Goal: Task Accomplishment & Management: Use online tool/utility

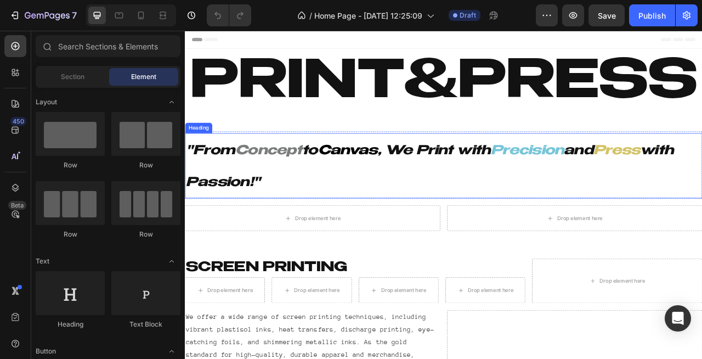
click at [428, 188] on icon "Canvas" at bounding box center [392, 184] width 76 height 16
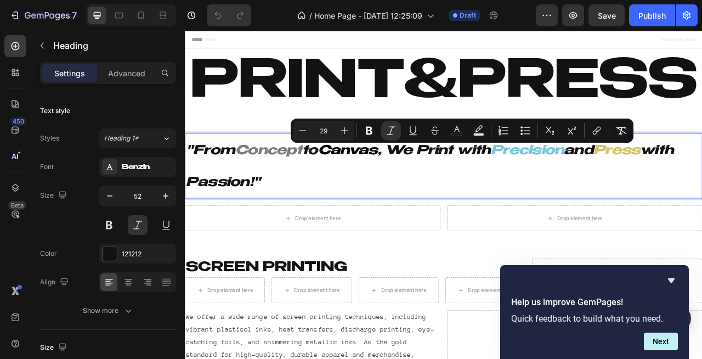
drag, startPoint x: 332, startPoint y: 220, endPoint x: 178, endPoint y: 180, distance: 158.8
copy p ""From Concept to Canvas , We Print with Precision and Press with Passion!""
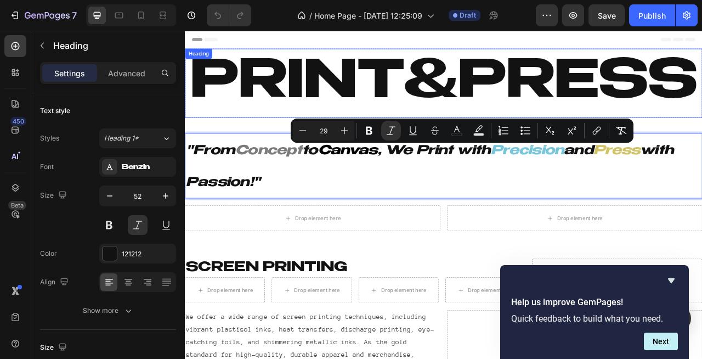
click at [392, 89] on h2 "Print&Press" at bounding box center [514, 97] width 659 height 88
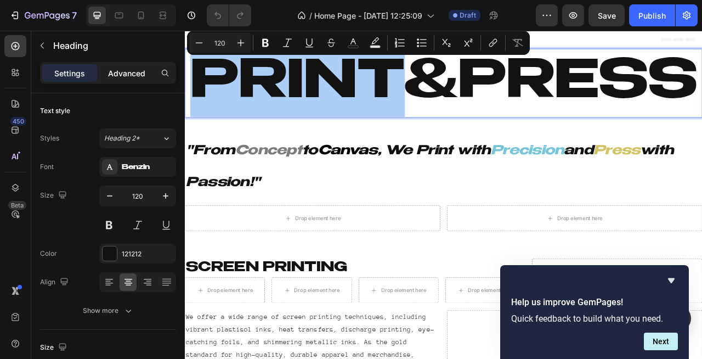
click at [136, 75] on p "Advanced" at bounding box center [126, 74] width 37 height 12
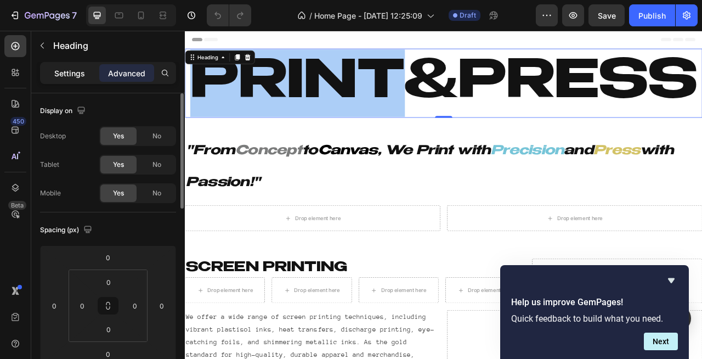
click at [80, 70] on p "Settings" at bounding box center [69, 74] width 31 height 12
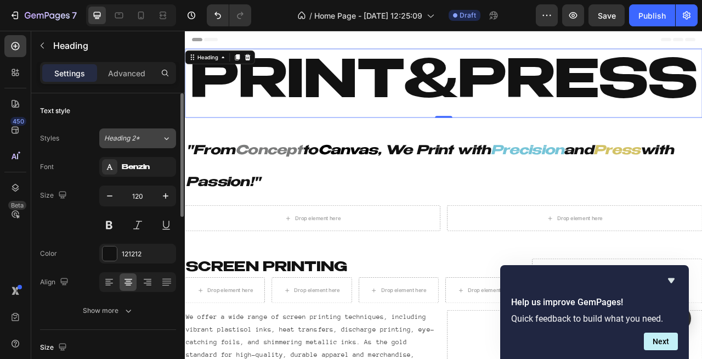
click at [139, 138] on span "Heading 2*" at bounding box center [122, 138] width 36 height 10
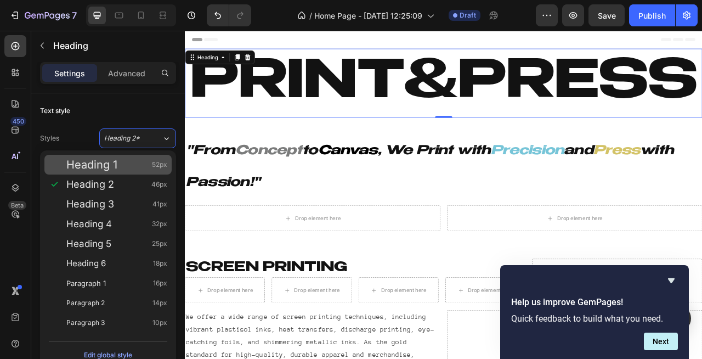
click at [117, 162] on div "Heading 1 52px" at bounding box center [116, 164] width 101 height 11
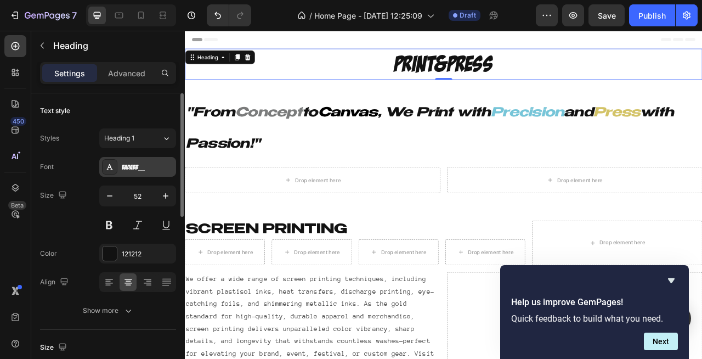
click at [131, 175] on div "BADABB__" at bounding box center [137, 167] width 77 height 20
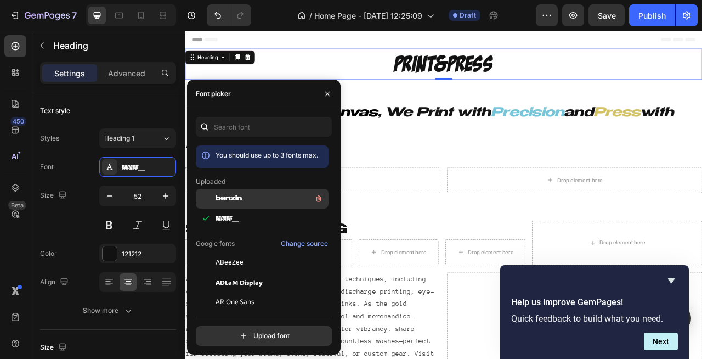
click at [232, 203] on span "benzin" at bounding box center [229, 199] width 26 height 10
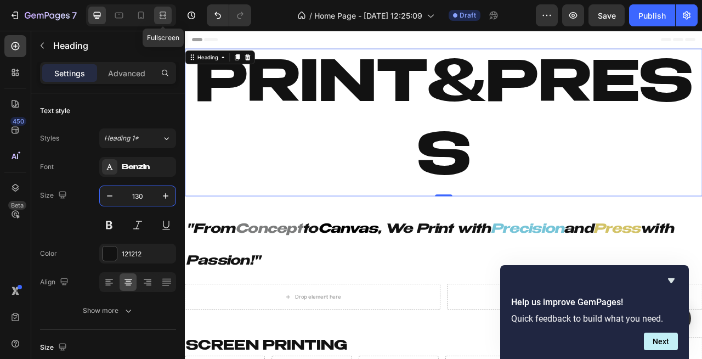
type input "130"
click at [162, 15] on icon at bounding box center [163, 15] width 11 height 11
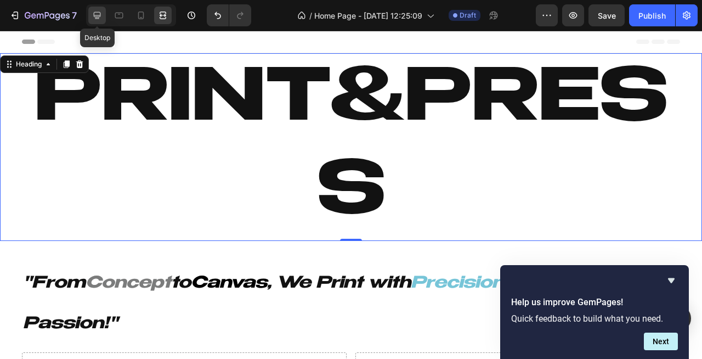
click at [98, 23] on div at bounding box center [97, 16] width 18 height 18
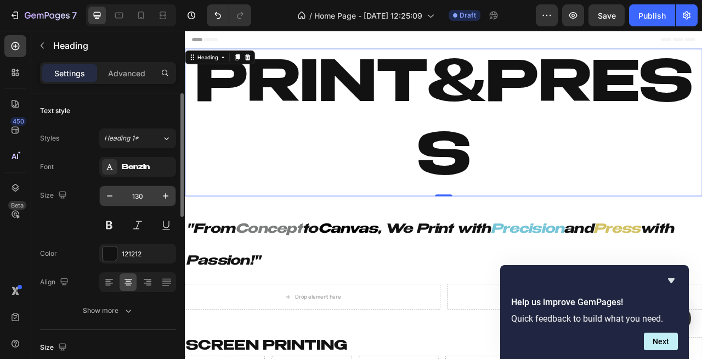
click at [147, 195] on input "130" at bounding box center [138, 196] width 36 height 20
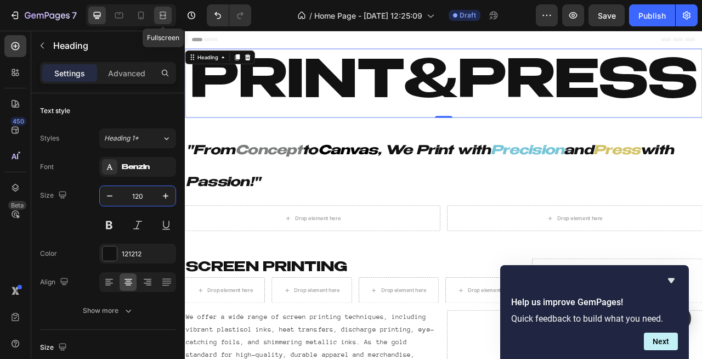
type input "120"
click at [160, 21] on div at bounding box center [163, 16] width 18 height 18
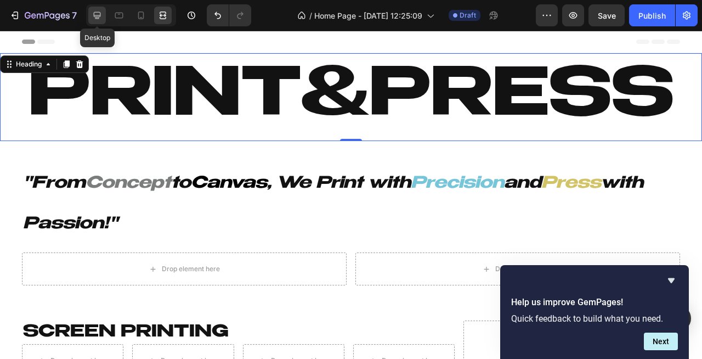
click at [100, 20] on icon at bounding box center [97, 15] width 11 height 11
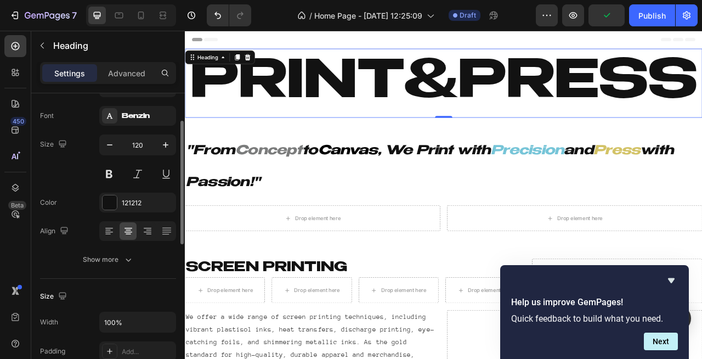
scroll to position [55, 0]
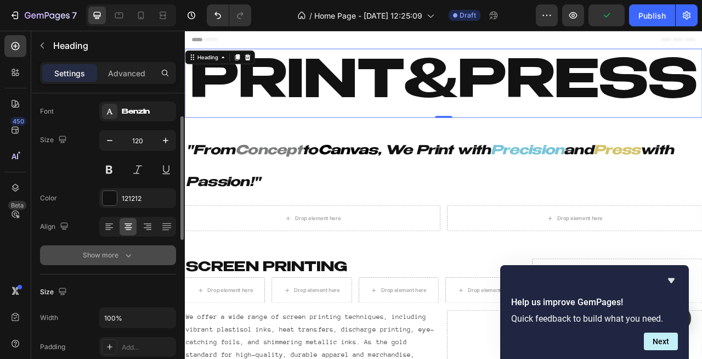
click at [119, 257] on div "Show more" at bounding box center [108, 255] width 51 height 11
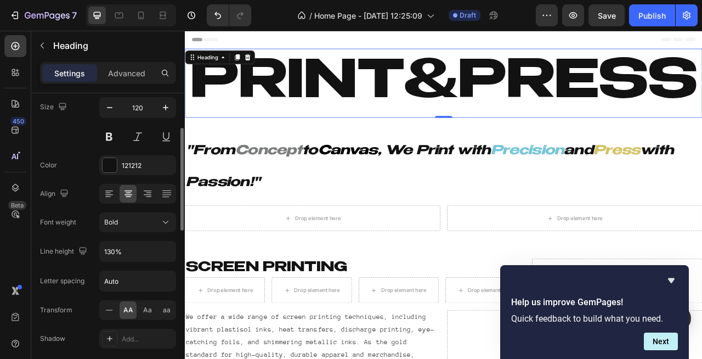
scroll to position [98, 0]
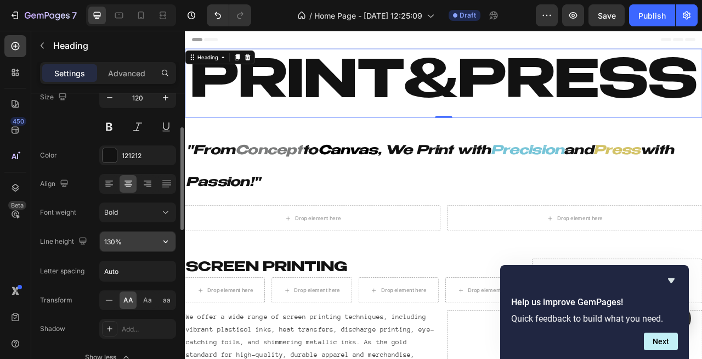
click at [125, 243] on input "130%" at bounding box center [138, 242] width 76 height 20
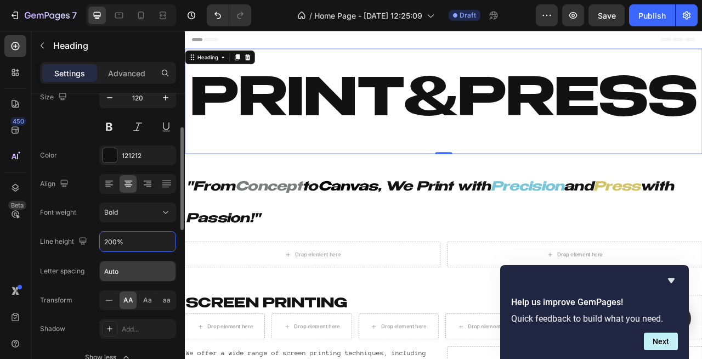
type input "200%"
click at [139, 274] on input "Auto" at bounding box center [138, 271] width 76 height 20
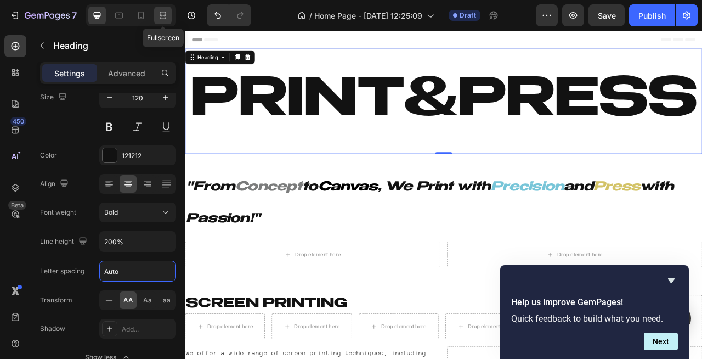
click at [158, 13] on icon at bounding box center [163, 15] width 11 height 11
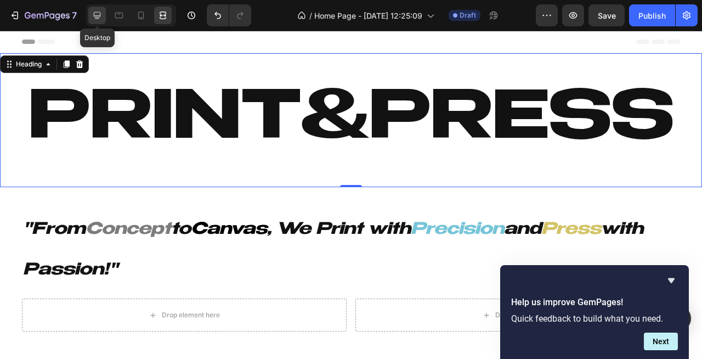
click at [97, 19] on icon at bounding box center [97, 15] width 11 height 11
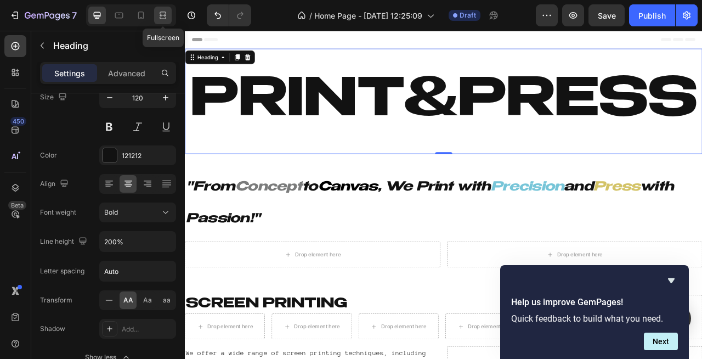
click at [159, 12] on icon at bounding box center [163, 15] width 11 height 11
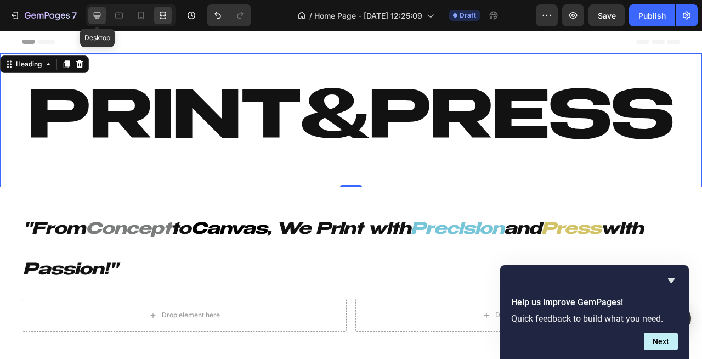
click at [105, 18] on div at bounding box center [97, 16] width 18 height 18
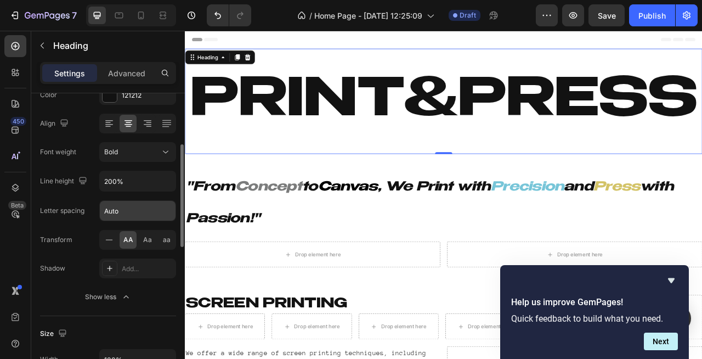
scroll to position [164, 0]
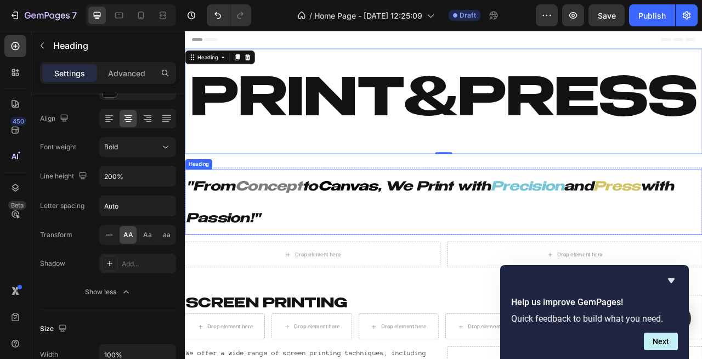
click at [313, 232] on icon "Concept" at bounding box center [292, 230] width 86 height 16
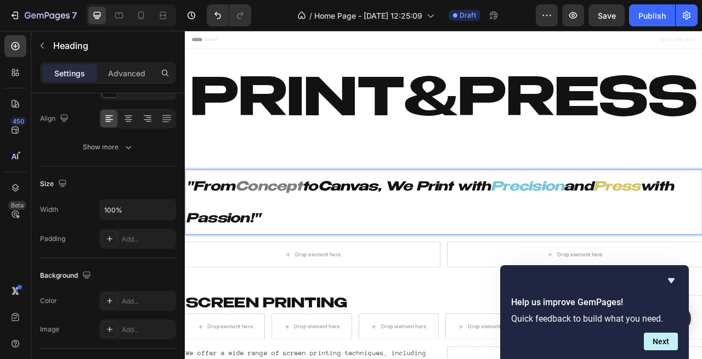
click at [320, 229] on icon "Concept" at bounding box center [292, 230] width 86 height 16
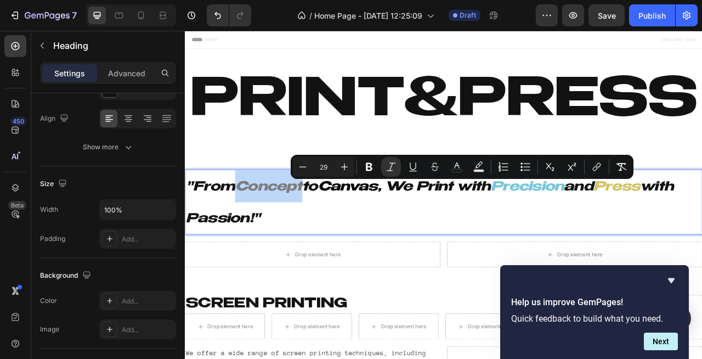
click at [323, 229] on icon "Concept" at bounding box center [292, 230] width 86 height 16
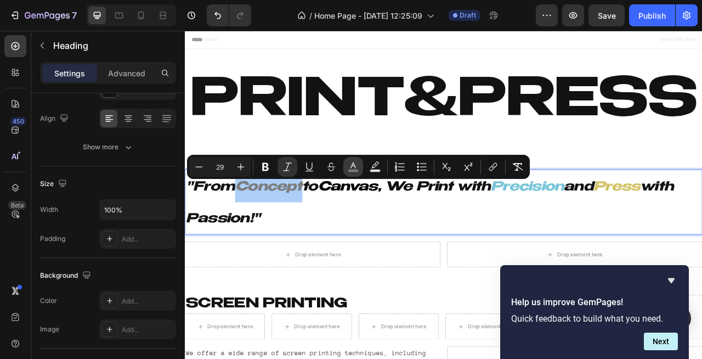
click at [350, 168] on icon "Editor contextual toolbar" at bounding box center [353, 166] width 11 height 11
type input "7B7C7C"
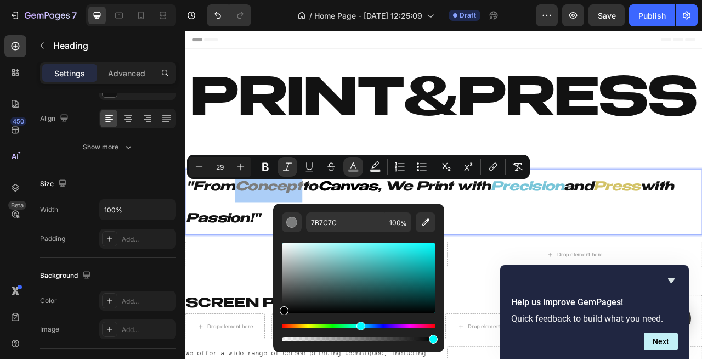
drag, startPoint x: 315, startPoint y: 284, endPoint x: 278, endPoint y: 316, distance: 49.0
click at [278, 316] on div "7B7C7C 100 %" at bounding box center [358, 274] width 171 height 140
type input "000000"
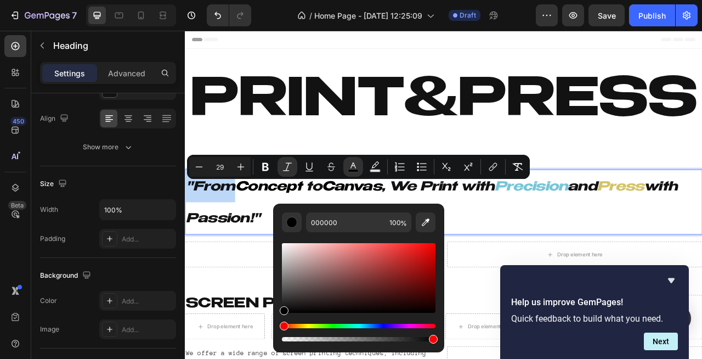
click at [610, 227] on icon "Precision" at bounding box center [625, 230] width 93 height 16
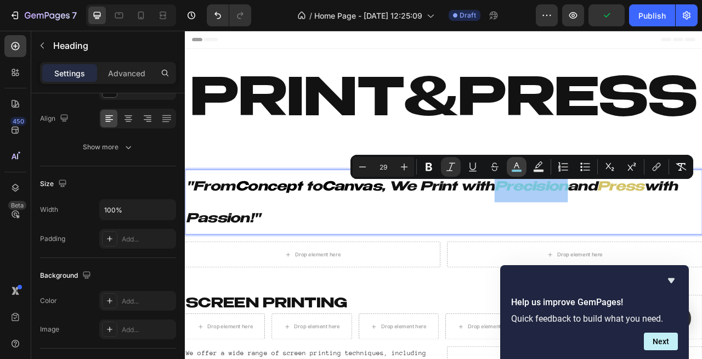
click at [522, 169] on icon "Editor contextual toolbar" at bounding box center [516, 166] width 11 height 11
type input "77C5D8"
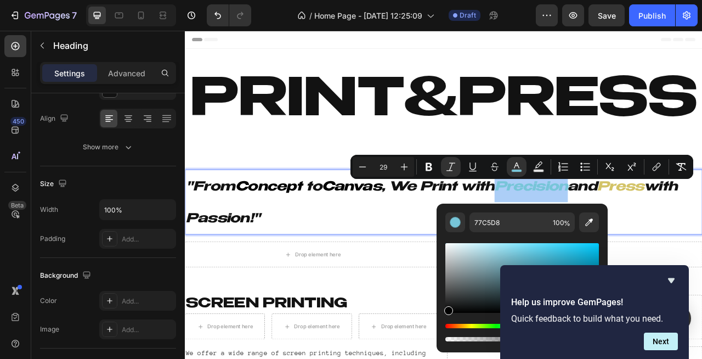
drag, startPoint x: 485, startPoint y: 260, endPoint x: 448, endPoint y: 347, distance: 95.4
click at [448, 347] on div "77C5D8 100 %" at bounding box center [522, 278] width 171 height 149
type input "000000"
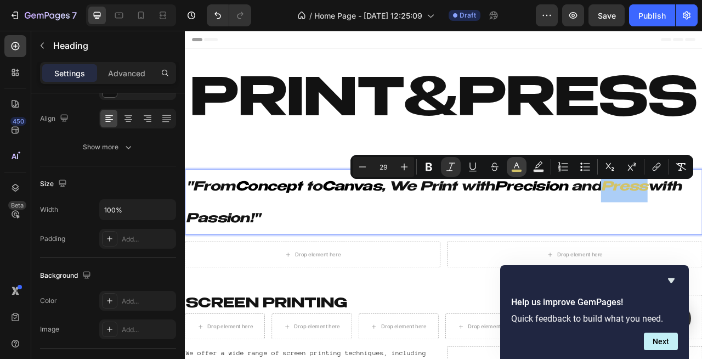
click at [511, 167] on icon "Editor contextual toolbar" at bounding box center [516, 166] width 11 height 11
type input "D3C367"
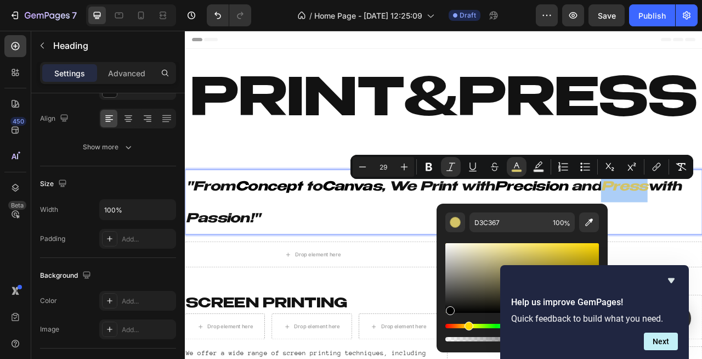
drag, startPoint x: 491, startPoint y: 262, endPoint x: 448, endPoint y: 321, distance: 72.3
click at [448, 321] on div "Editor contextual toolbar" at bounding box center [523, 292] width 154 height 103
type input "000000"
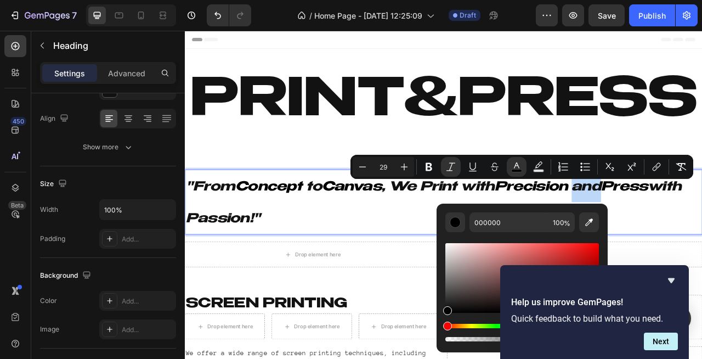
click at [702, 269] on p ""From Concept to Canvas , We Print with Precision and Press with Passion!"" at bounding box center [514, 248] width 656 height 81
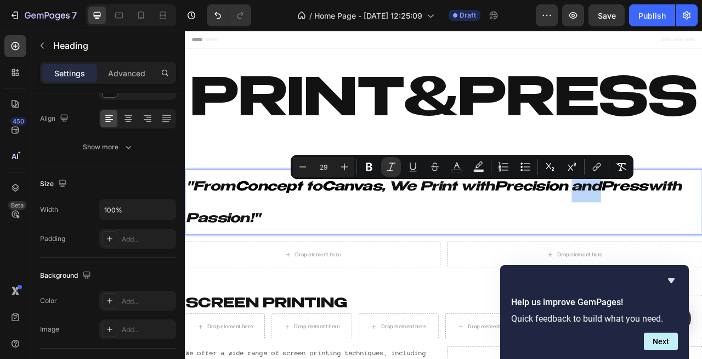
drag, startPoint x: 336, startPoint y: 273, endPoint x: 184, endPoint y: 235, distance: 156.5
copy p ""From Concept to Canvas , We Print with Precision and Press with Passion!""
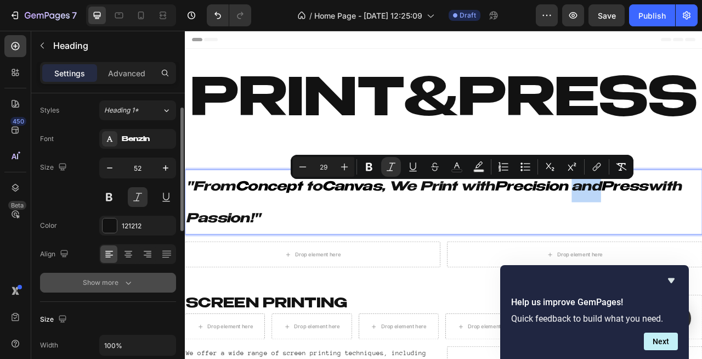
scroll to position [23, 0]
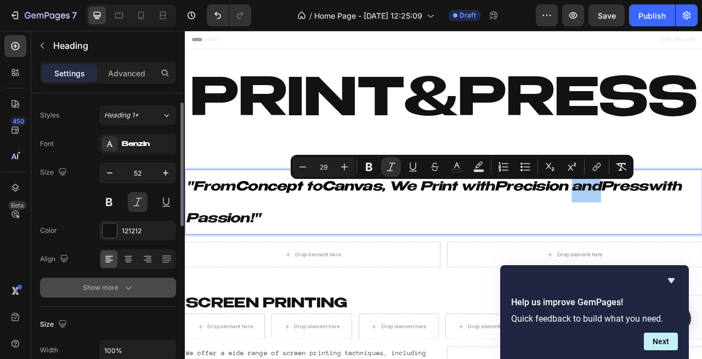
click at [140, 150] on div "Benzin" at bounding box center [137, 144] width 77 height 20
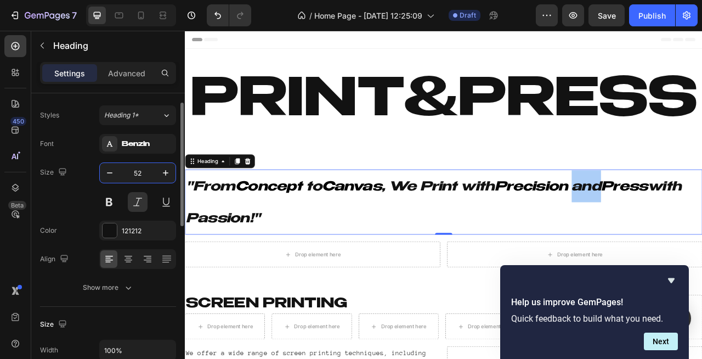
drag, startPoint x: 145, startPoint y: 176, endPoint x: 120, endPoint y: 176, distance: 25.8
click at [121, 176] on input "52" at bounding box center [138, 173] width 36 height 20
type input "5"
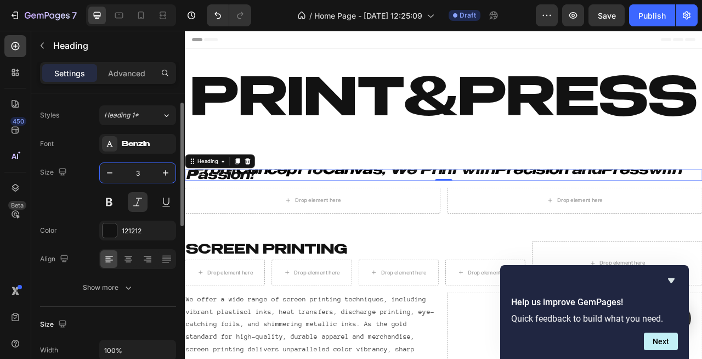
type input "30"
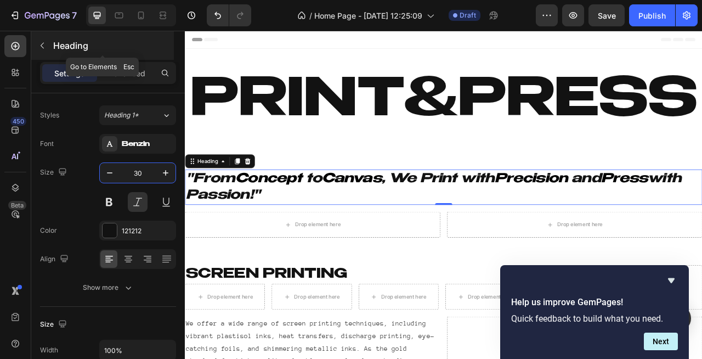
click at [43, 48] on icon "button" at bounding box center [42, 45] width 9 height 9
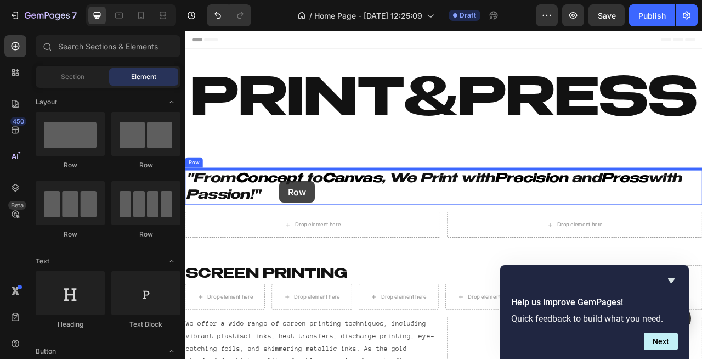
drag, startPoint x: 257, startPoint y: 249, endPoint x: 305, endPoint y: 222, distance: 54.8
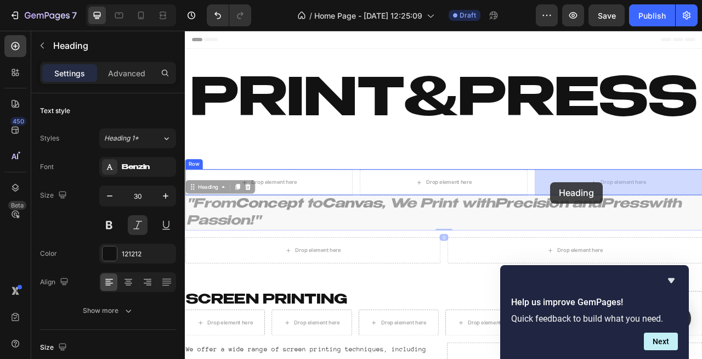
drag, startPoint x: 401, startPoint y: 253, endPoint x: 650, endPoint y: 223, distance: 250.9
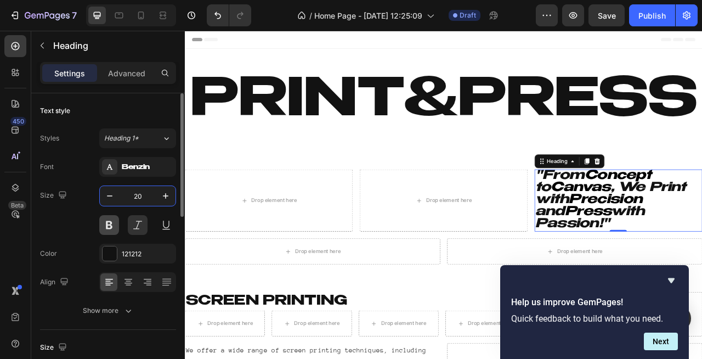
type input "20"
click at [114, 229] on button at bounding box center [109, 225] width 20 height 20
click at [127, 229] on div at bounding box center [137, 225] width 77 height 20
click at [139, 232] on button at bounding box center [138, 225] width 20 height 20
click at [115, 227] on button at bounding box center [109, 225] width 20 height 20
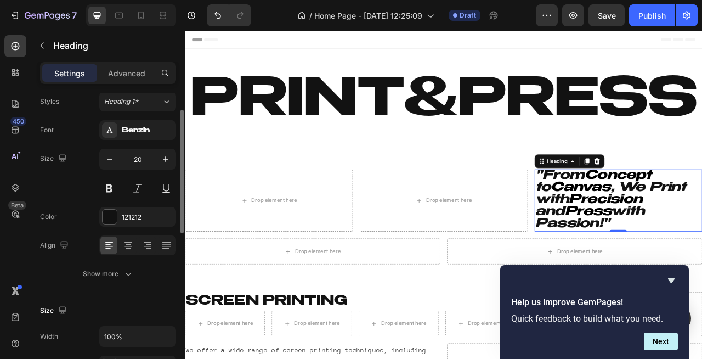
scroll to position [40, 0]
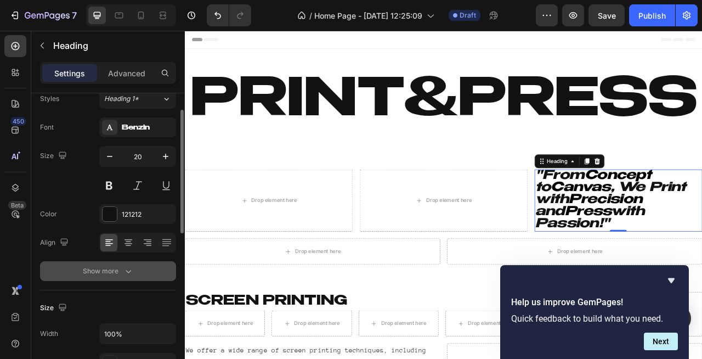
click at [124, 277] on button "Show more" at bounding box center [108, 271] width 136 height 20
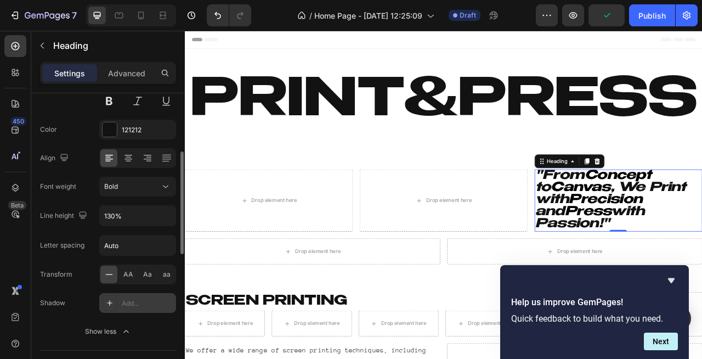
scroll to position [136, 0]
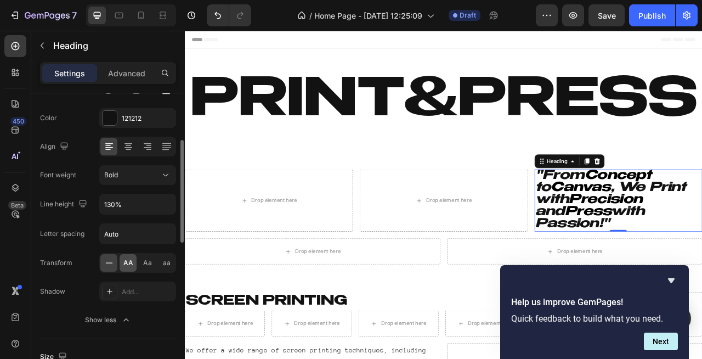
click at [128, 269] on div "AA" at bounding box center [128, 263] width 17 height 18
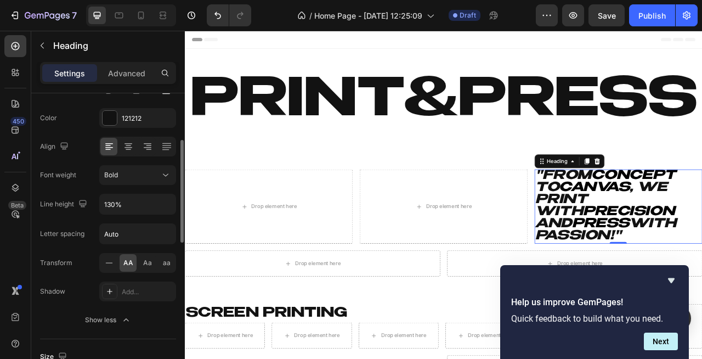
click at [128, 269] on div "AA" at bounding box center [128, 263] width 17 height 18
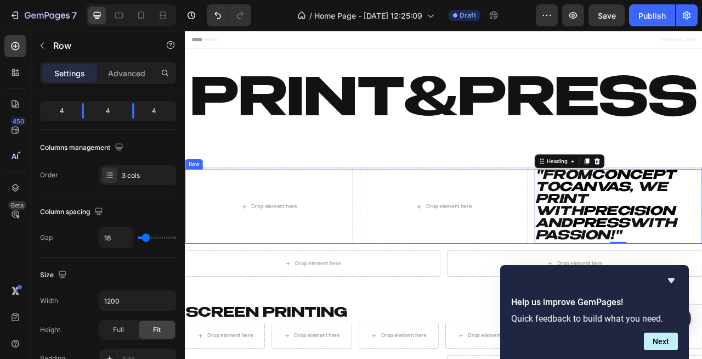
click at [193, 204] on div "Row" at bounding box center [196, 200] width 23 height 13
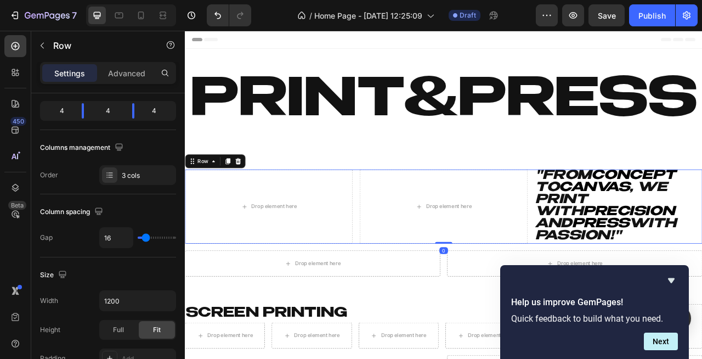
scroll to position [0, 0]
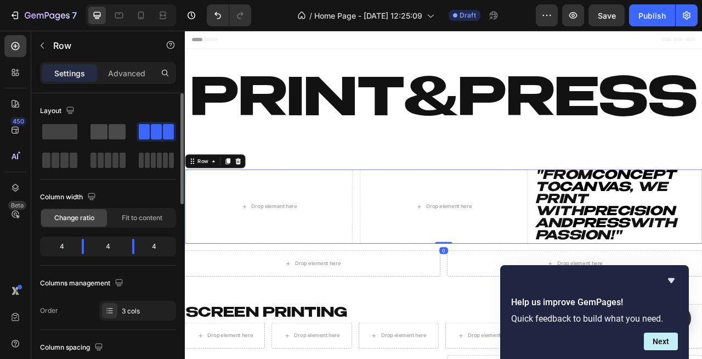
click at [115, 128] on span at bounding box center [117, 131] width 17 height 15
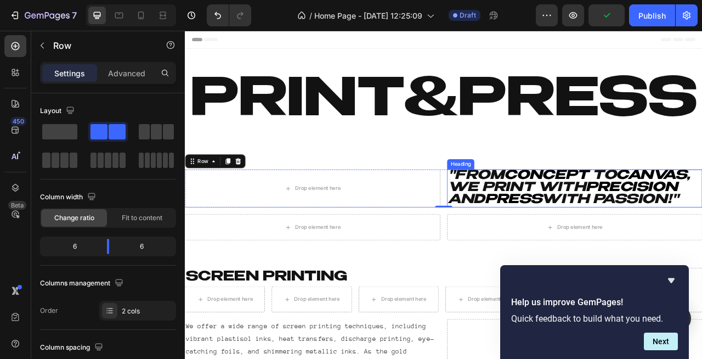
click at [561, 234] on icon ", We Print with" at bounding box center [674, 222] width 308 height 31
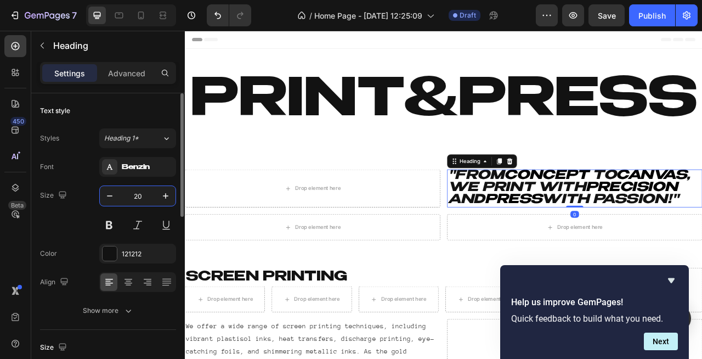
drag, startPoint x: 148, startPoint y: 195, endPoint x: 136, endPoint y: 195, distance: 11.5
click at [136, 195] on input "20" at bounding box center [138, 196] width 36 height 20
type input "2"
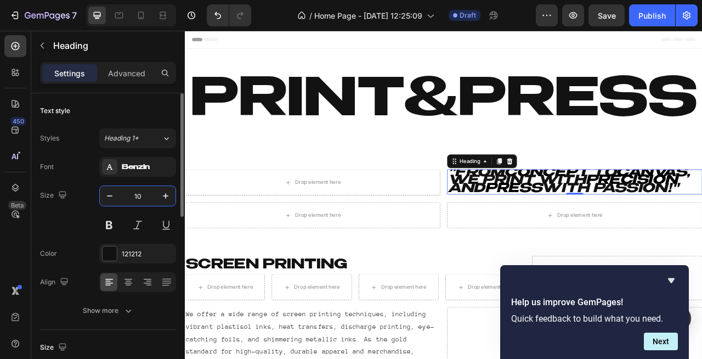
type input "1"
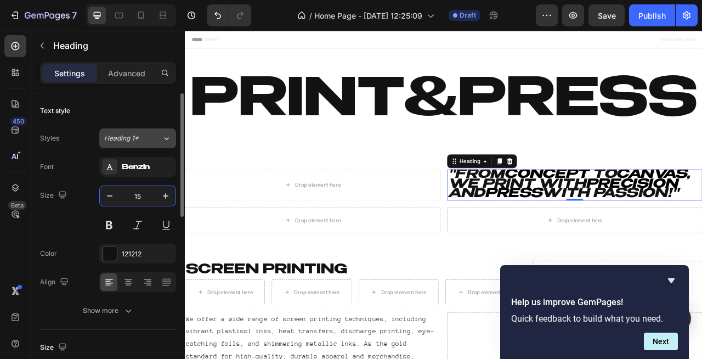
click at [139, 140] on span "Heading 1*" at bounding box center [121, 138] width 35 height 10
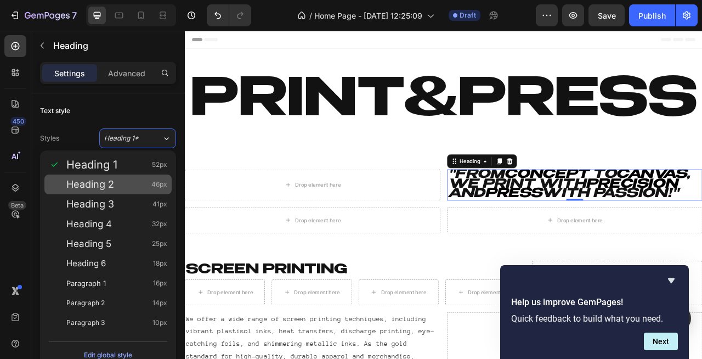
click at [98, 182] on span "Heading 2" at bounding box center [90, 184] width 48 height 11
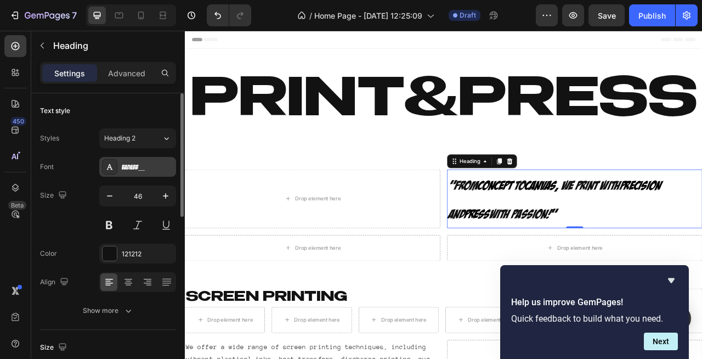
click at [123, 173] on div "BADABB__" at bounding box center [137, 167] width 77 height 20
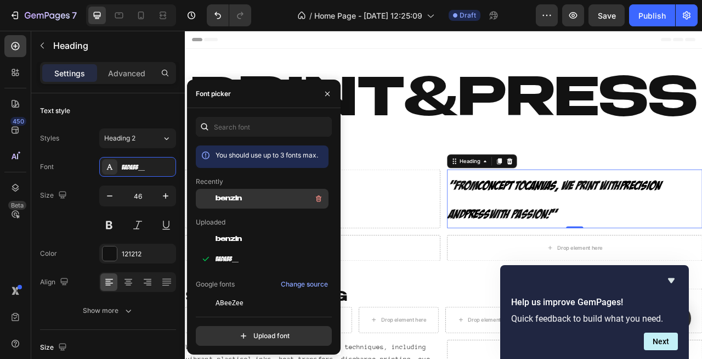
click at [239, 204] on div "benzin" at bounding box center [271, 198] width 111 height 13
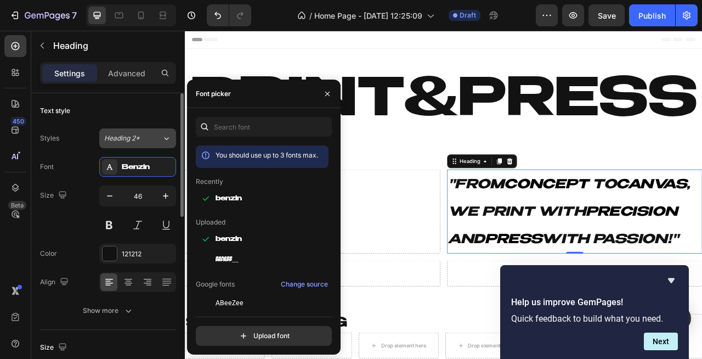
click at [140, 145] on button "Heading 2*" at bounding box center [137, 138] width 77 height 20
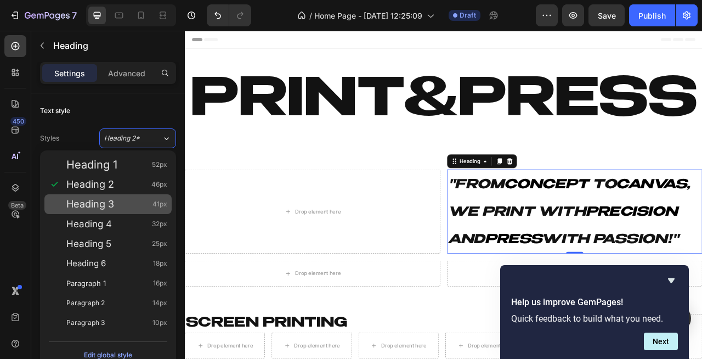
click at [102, 199] on span "Heading 3" at bounding box center [90, 204] width 48 height 11
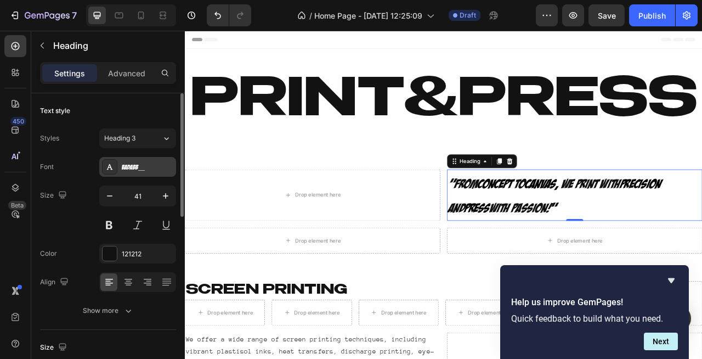
click at [136, 166] on div "BADABB__" at bounding box center [148, 167] width 52 height 10
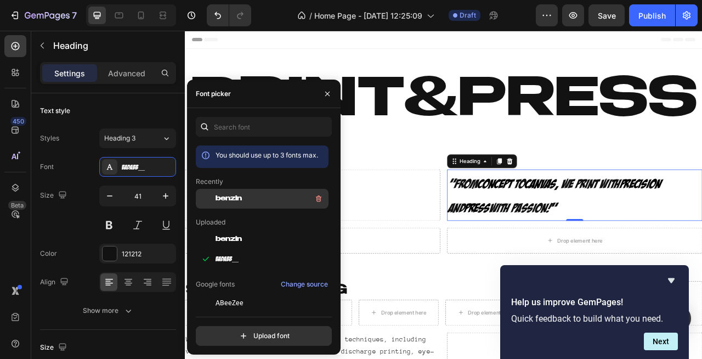
click at [232, 200] on span "benzin" at bounding box center [229, 199] width 26 height 10
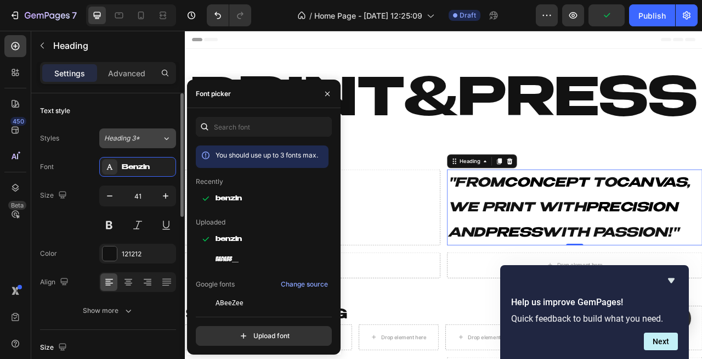
click at [144, 142] on div "Heading 3*" at bounding box center [126, 138] width 44 height 10
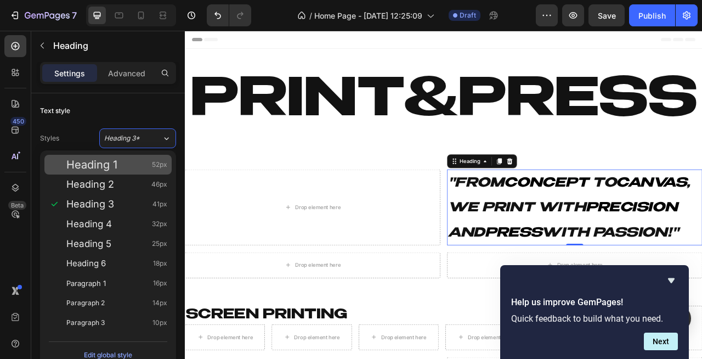
click at [102, 173] on div "Heading 1 52px" at bounding box center [107, 165] width 127 height 20
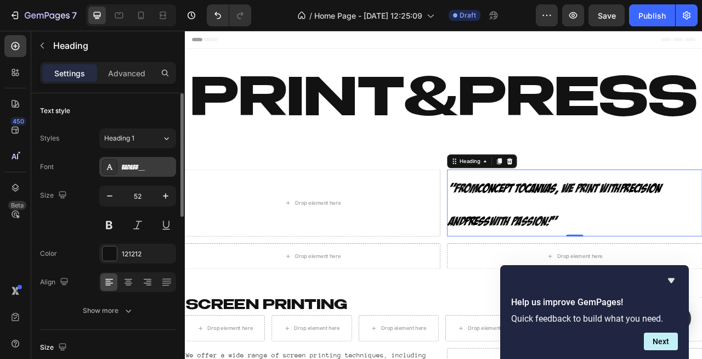
click at [136, 165] on div "BADABB__" at bounding box center [148, 167] width 52 height 10
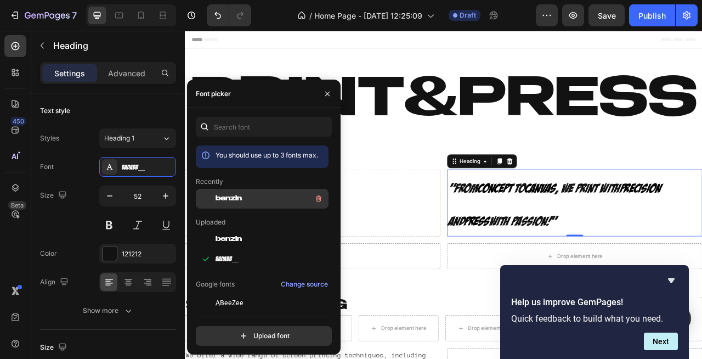
click at [234, 197] on span "benzin" at bounding box center [229, 199] width 26 height 10
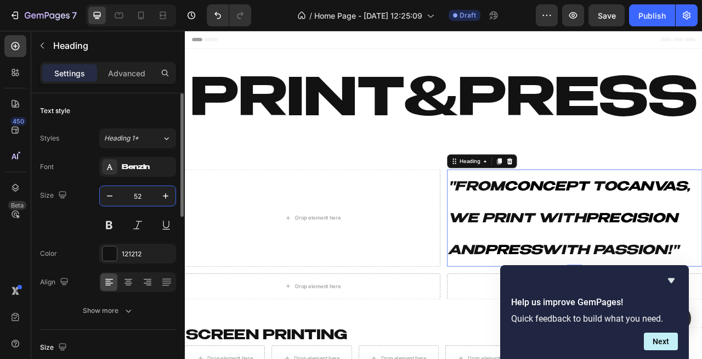
drag, startPoint x: 147, startPoint y: 200, endPoint x: 83, endPoint y: 200, distance: 63.7
click at [85, 200] on div "Size 52" at bounding box center [108, 209] width 136 height 49
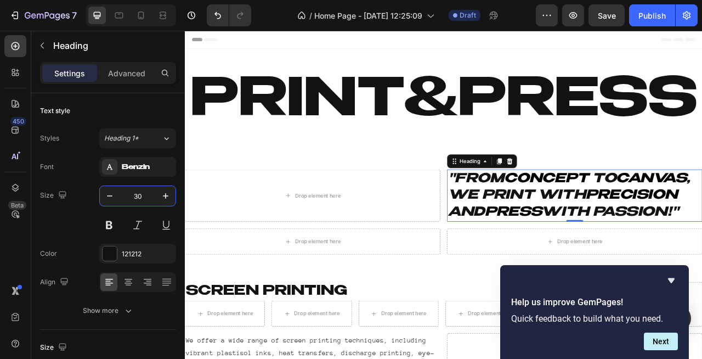
type input "30"
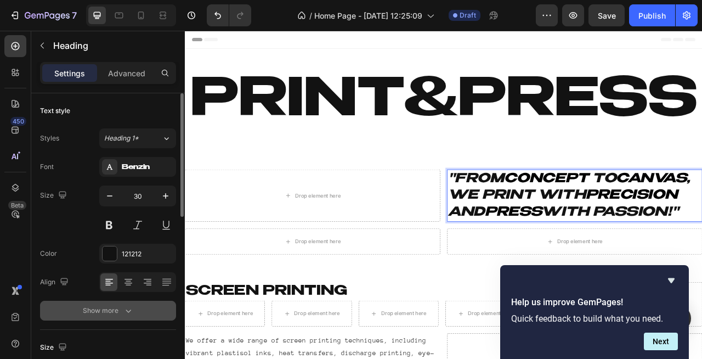
click at [116, 316] on div "Show more" at bounding box center [108, 310] width 51 height 11
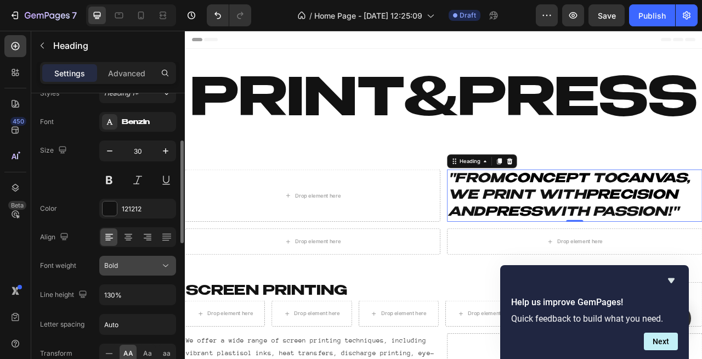
scroll to position [72, 0]
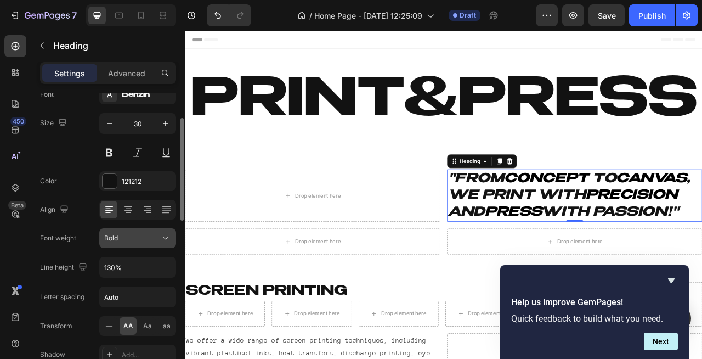
click at [133, 231] on button "Bold" at bounding box center [137, 238] width 77 height 20
click at [164, 326] on span "aa" at bounding box center [167, 326] width 8 height 10
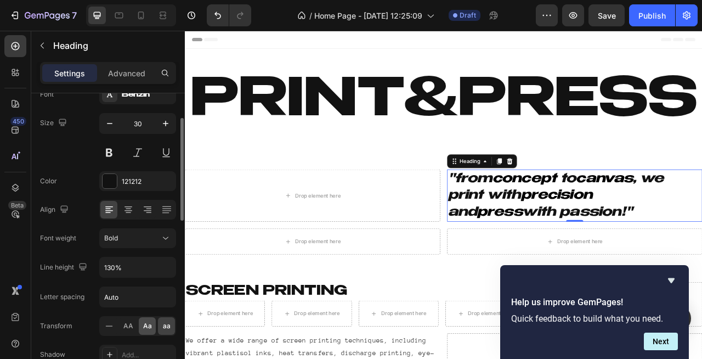
click at [146, 324] on span "Aa" at bounding box center [147, 326] width 9 height 10
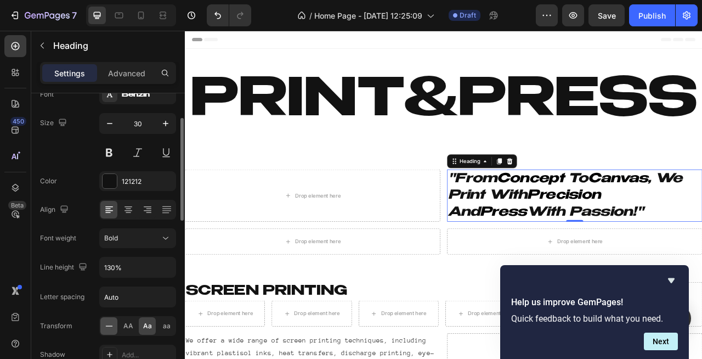
click at [109, 326] on icon at bounding box center [109, 325] width 11 height 11
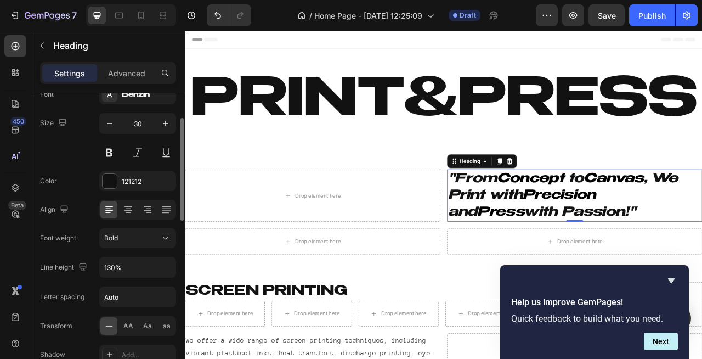
click at [109, 326] on icon at bounding box center [109, 325] width 11 height 11
click at [145, 329] on span "Aa" at bounding box center [147, 326] width 9 height 10
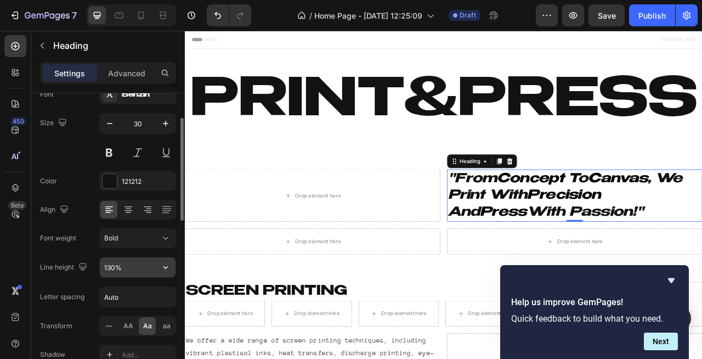
click at [126, 269] on input "130%" at bounding box center [138, 267] width 76 height 20
click at [167, 270] on icon "button" at bounding box center [165, 267] width 11 height 11
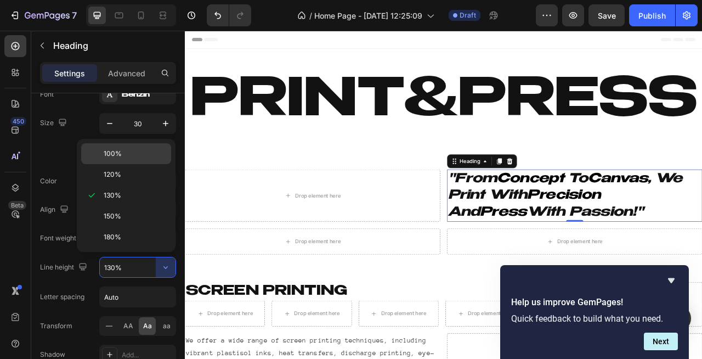
click at [117, 155] on span "100%" at bounding box center [113, 154] width 18 height 10
type input "100%"
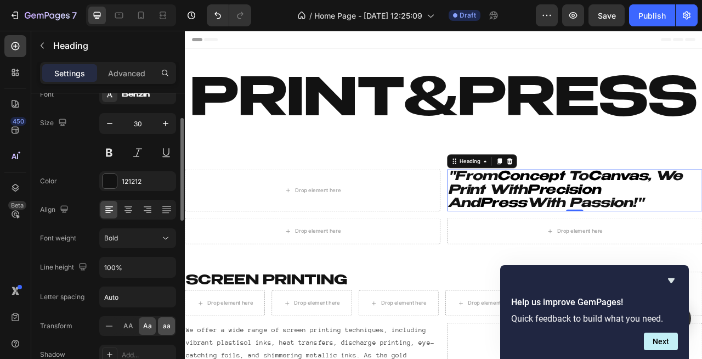
click at [170, 324] on div "aa" at bounding box center [166, 326] width 17 height 18
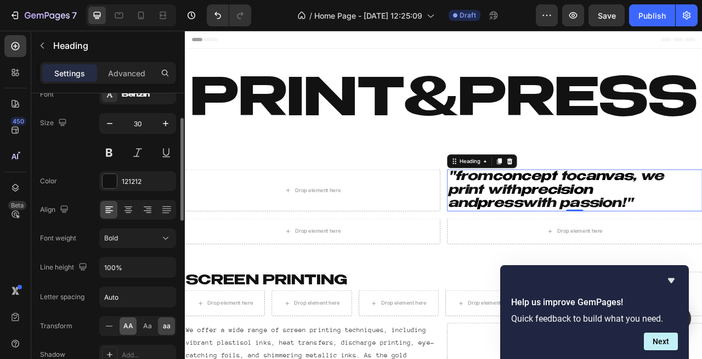
click at [133, 331] on div "AA" at bounding box center [128, 326] width 17 height 18
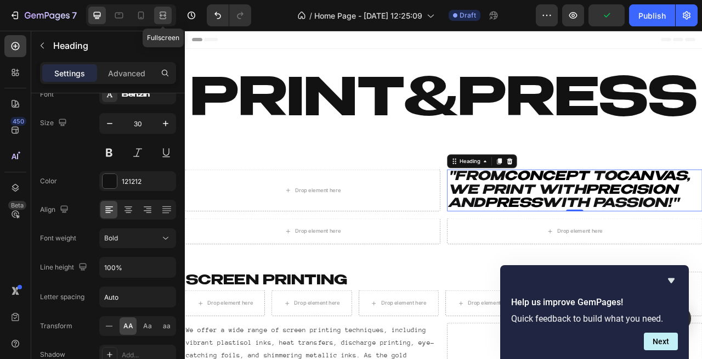
click at [164, 12] on icon at bounding box center [163, 15] width 11 height 11
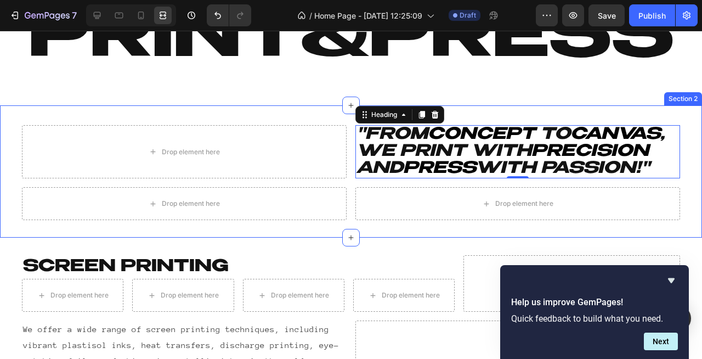
scroll to position [82, 0]
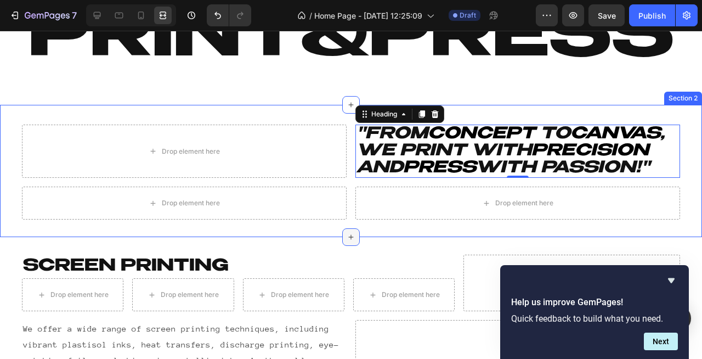
click at [359, 232] on div at bounding box center [351, 237] width 18 height 18
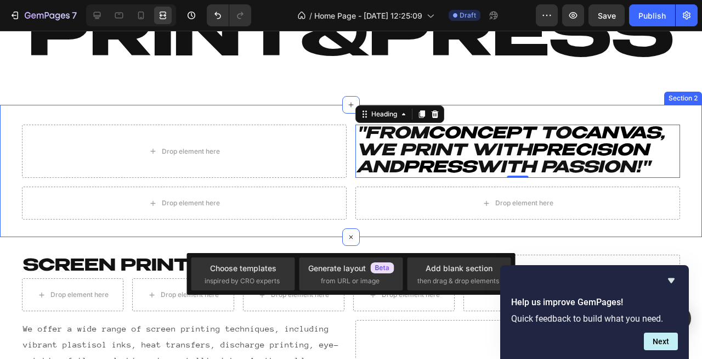
click at [380, 226] on div "Heading Drop element here "From Concept to Canvas , We Print with Precision and…" at bounding box center [351, 171] width 702 height 132
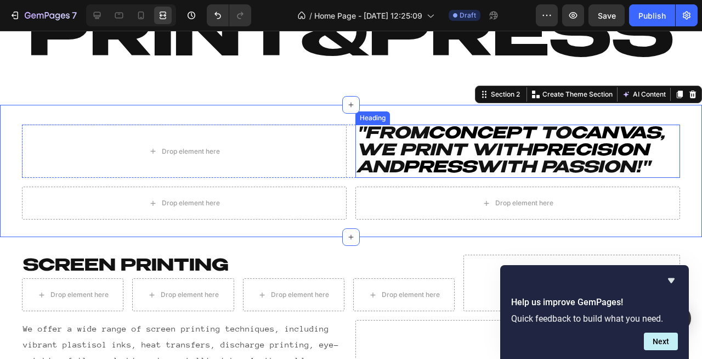
scroll to position [0, 0]
click at [454, 139] on icon "Concept" at bounding box center [482, 134] width 108 height 16
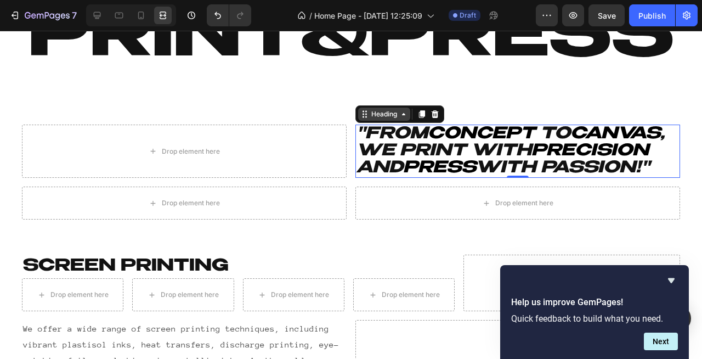
click at [390, 115] on div "Heading" at bounding box center [384, 114] width 30 height 10
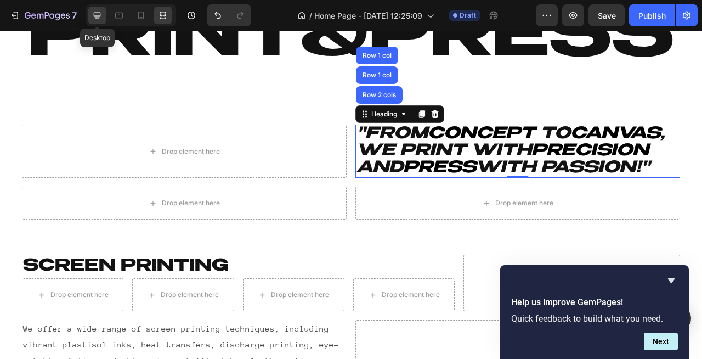
click at [99, 18] on icon at bounding box center [97, 15] width 11 height 11
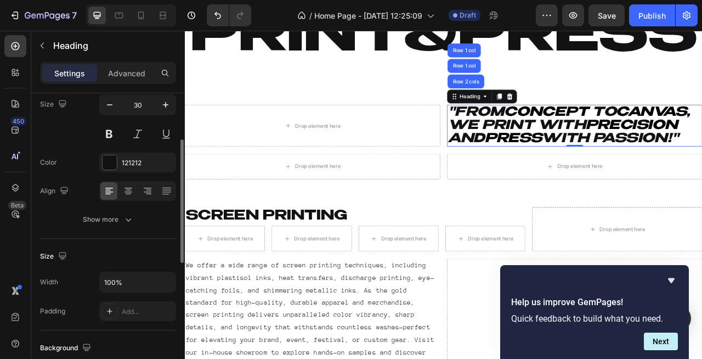
scroll to position [98, 0]
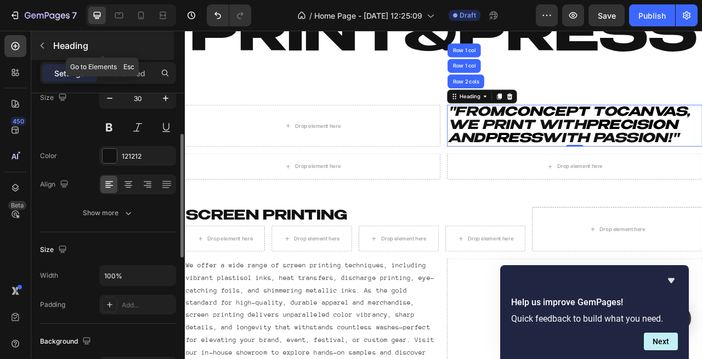
click at [45, 47] on icon "button" at bounding box center [42, 45] width 9 height 9
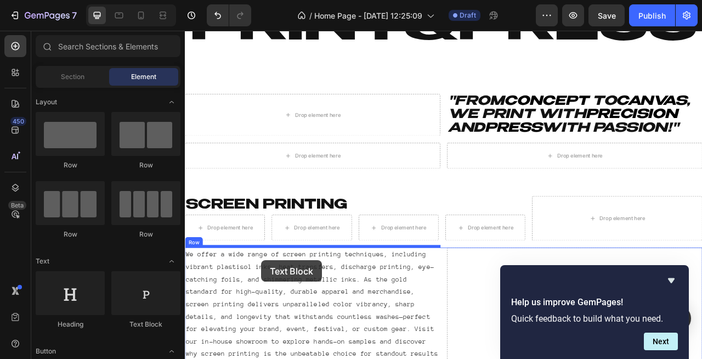
scroll to position [107, 0]
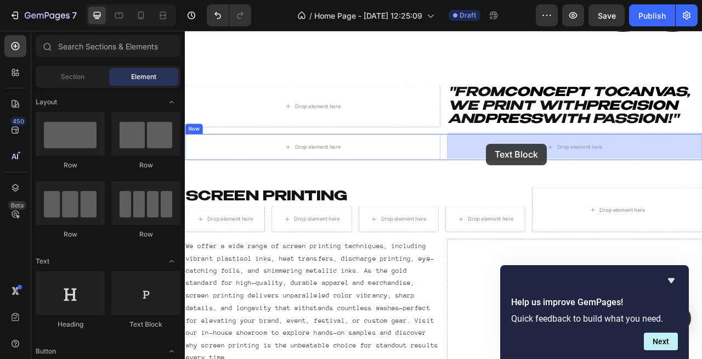
drag, startPoint x: 327, startPoint y: 330, endPoint x: 569, endPoint y: 175, distance: 287.6
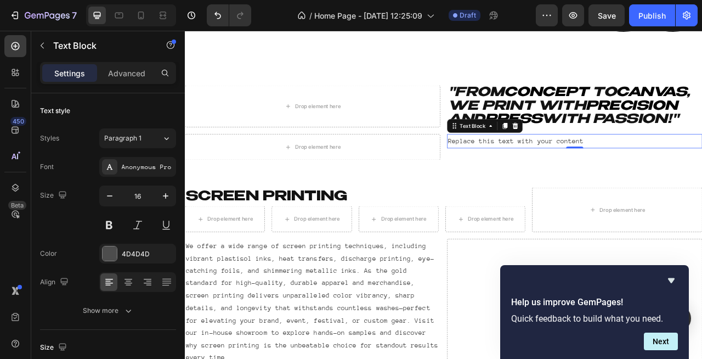
click at [653, 172] on div "Replace this text with your content" at bounding box center [681, 171] width 325 height 18
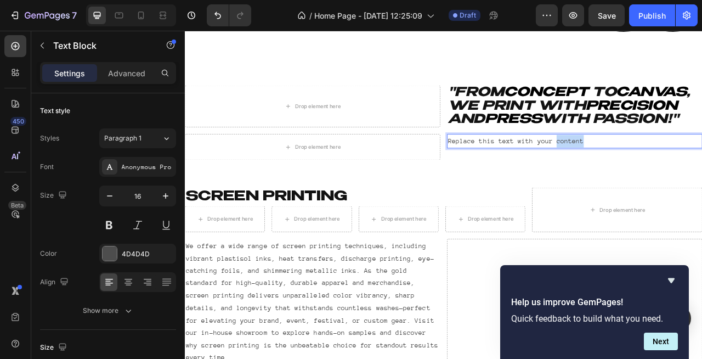
click at [653, 172] on p "Replace this text with your content" at bounding box center [681, 171] width 323 height 16
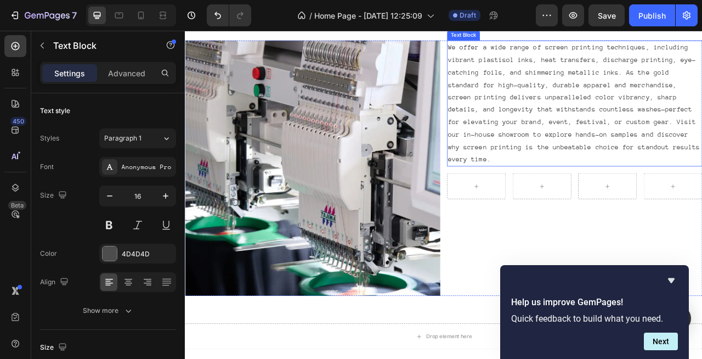
scroll to position [699, 0]
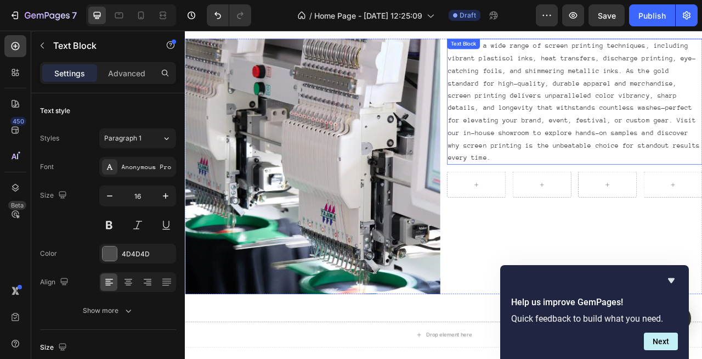
click at [649, 148] on p "We offer a wide range of screen printing techniques, including vibrant plastiso…" at bounding box center [681, 121] width 323 height 158
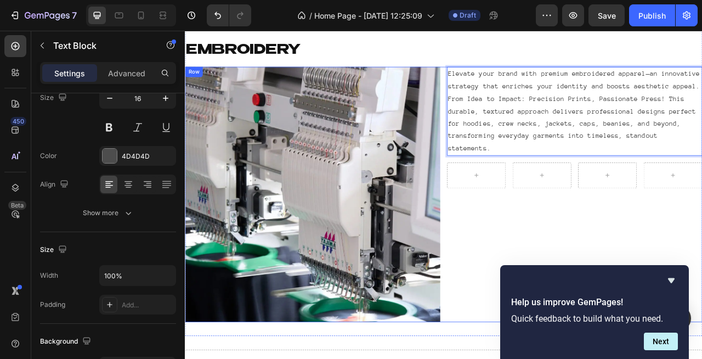
scroll to position [633, 0]
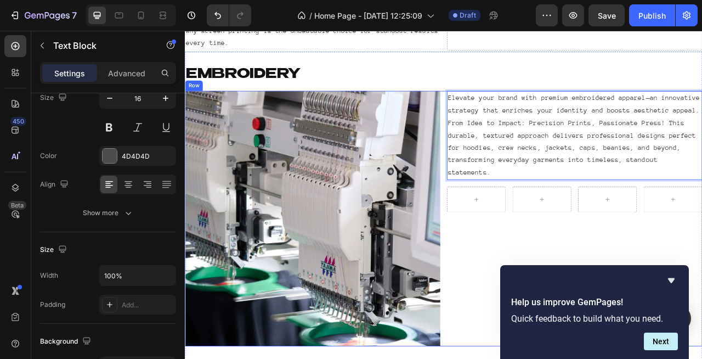
click at [561, 311] on div "Elevate your brand with premium embroidered apparel—an innovative strategy that…" at bounding box center [681, 269] width 325 height 325
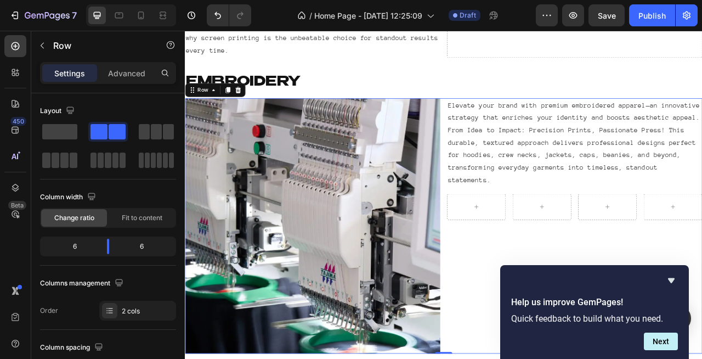
scroll to position [637, 0]
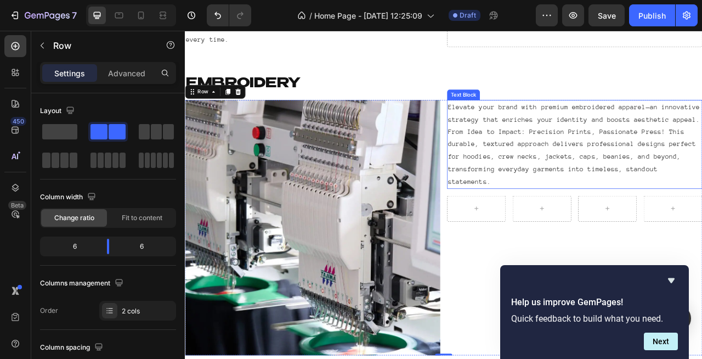
click at [617, 169] on p "Elevate your brand with premium embroidered apparel—an innovative strategy that…" at bounding box center [681, 175] width 323 height 111
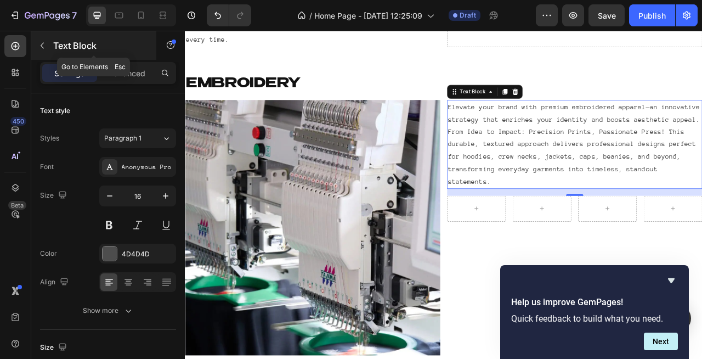
click at [37, 46] on button "button" at bounding box center [42, 46] width 18 height 18
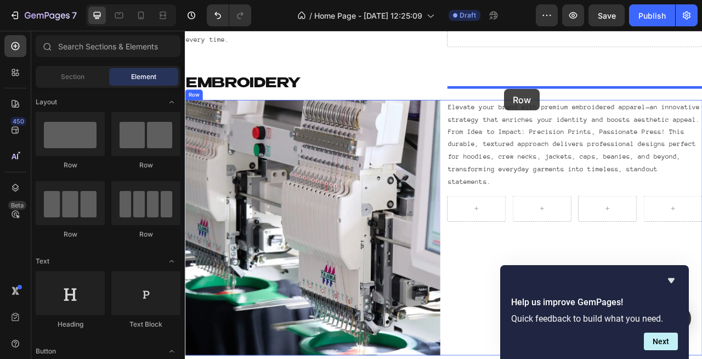
drag, startPoint x: 279, startPoint y: 177, endPoint x: 592, endPoint y: 105, distance: 320.6
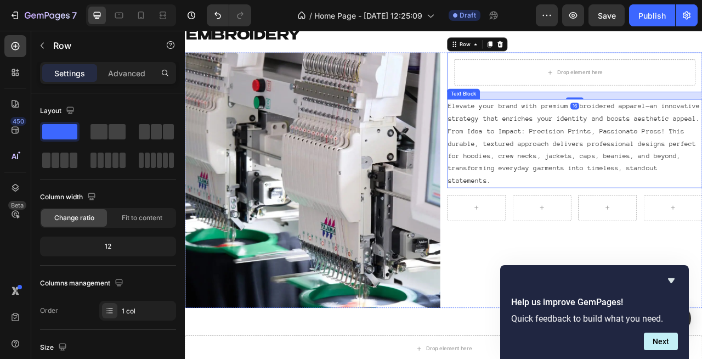
scroll to position [689, 0]
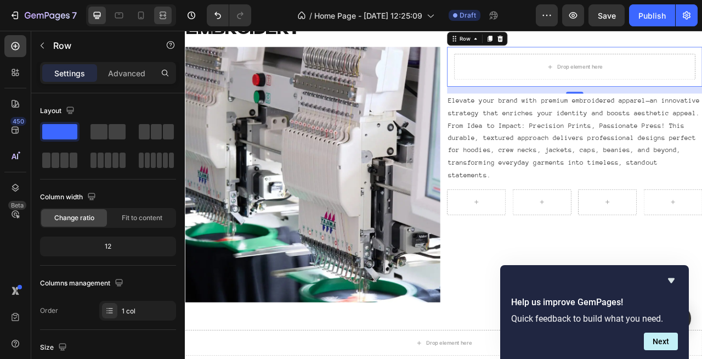
click at [168, 15] on div at bounding box center [163, 16] width 18 height 18
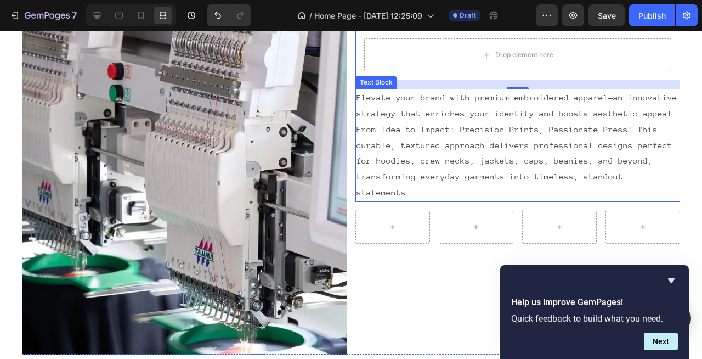
scroll to position [638, 0]
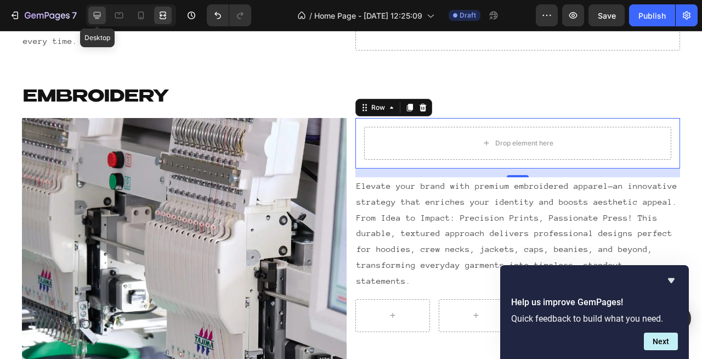
click at [99, 18] on icon at bounding box center [97, 15] width 7 height 7
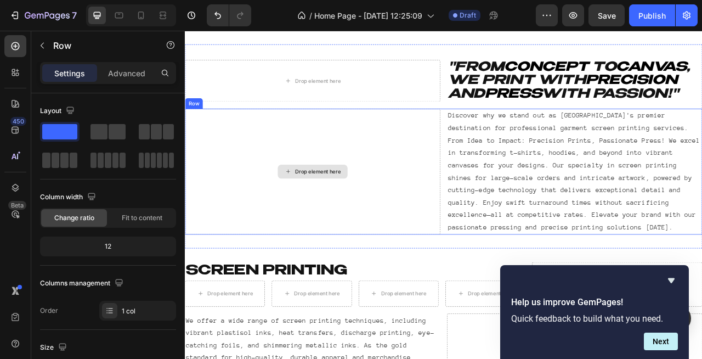
scroll to position [140, 0]
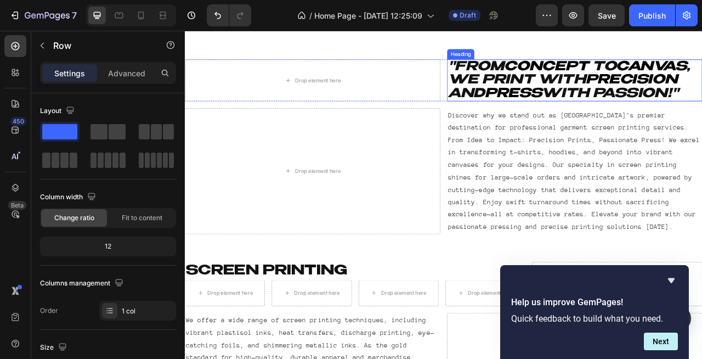
click at [657, 88] on icon ", We Print with" at bounding box center [674, 85] width 308 height 33
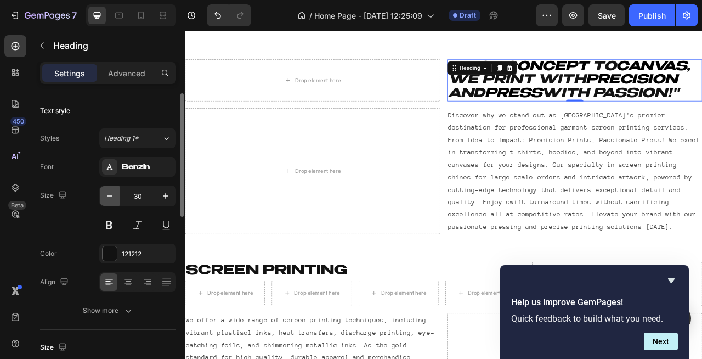
click at [109, 200] on icon "button" at bounding box center [109, 195] width 11 height 11
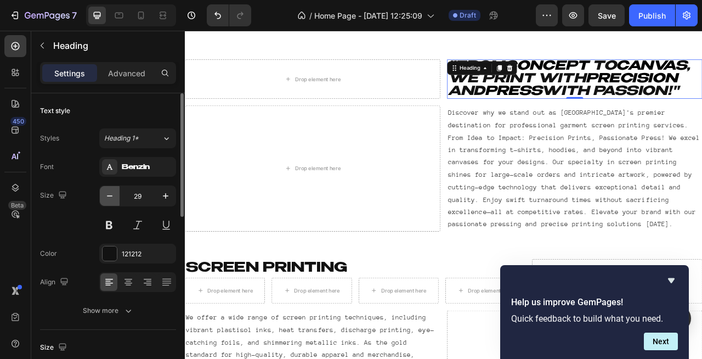
click at [109, 200] on icon "button" at bounding box center [109, 195] width 11 height 11
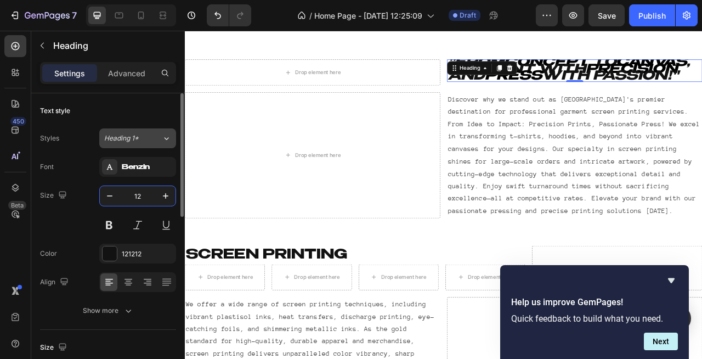
click at [137, 142] on span "Heading 1*" at bounding box center [121, 138] width 35 height 10
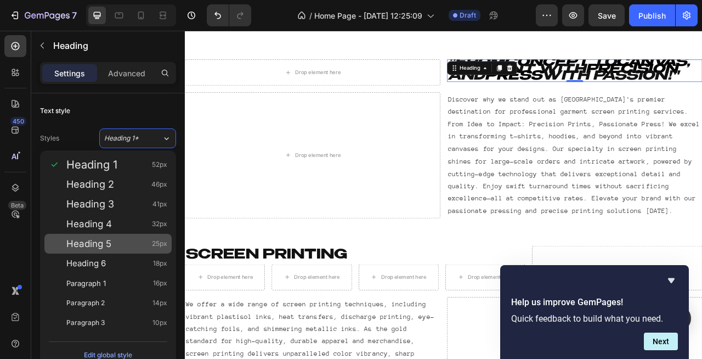
click at [104, 246] on span "Heading 5" at bounding box center [88, 243] width 45 height 11
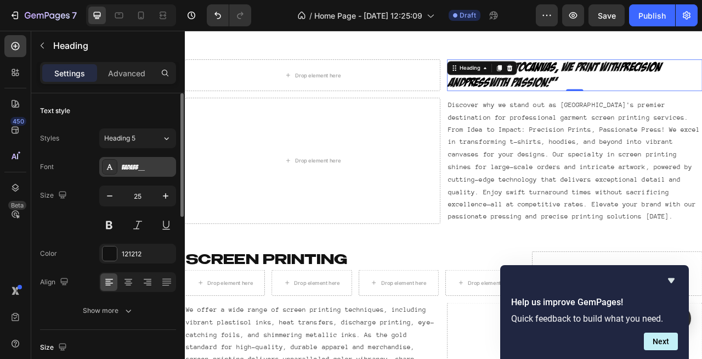
click at [130, 168] on div "BADABB__" at bounding box center [148, 167] width 52 height 10
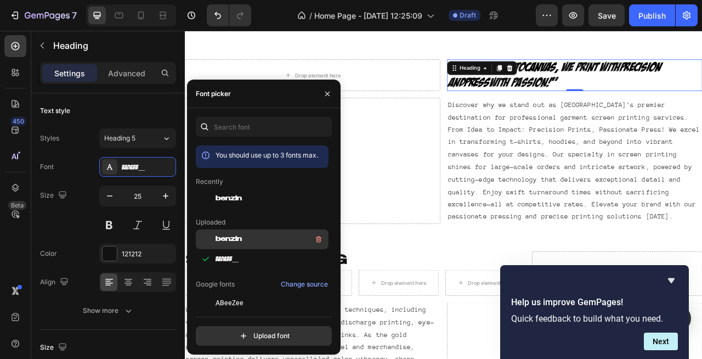
click at [235, 232] on div "benzin" at bounding box center [262, 239] width 133 height 20
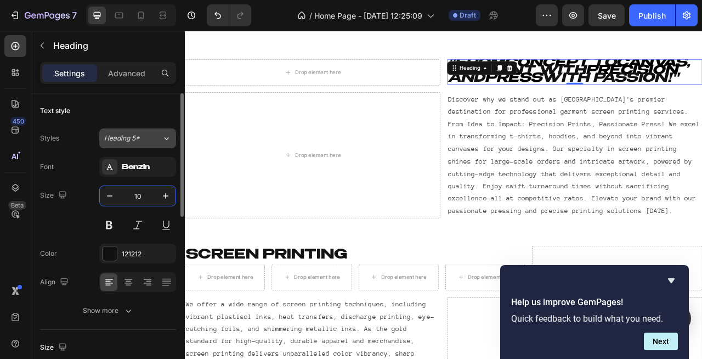
click at [140, 139] on div "Heading 5*" at bounding box center [126, 138] width 44 height 10
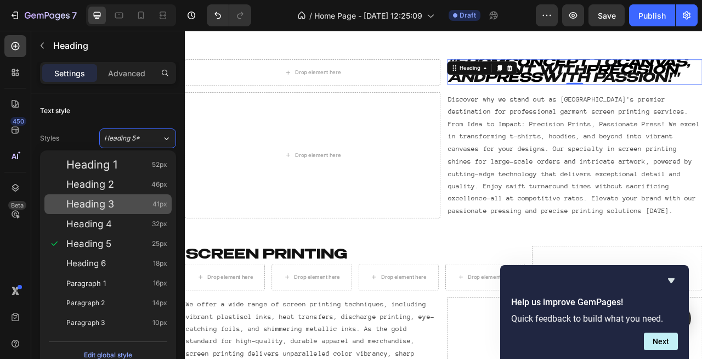
click at [104, 202] on span "Heading 3" at bounding box center [90, 204] width 48 height 11
type input "41"
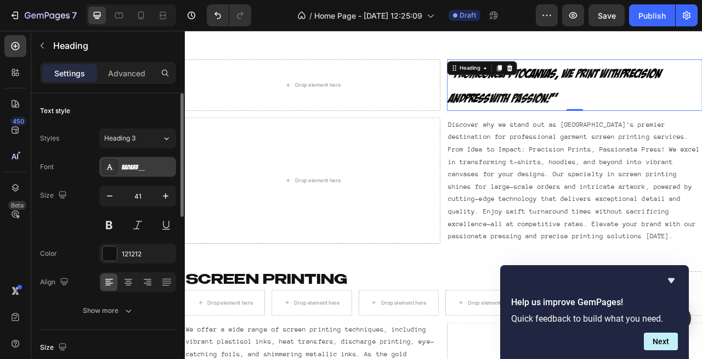
click at [149, 167] on div "BADABB__" at bounding box center [148, 167] width 52 height 10
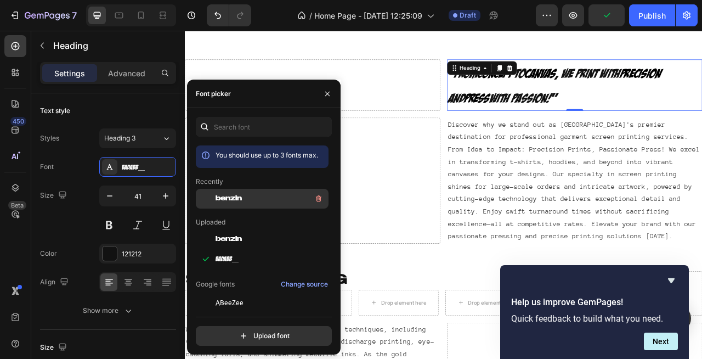
click at [258, 199] on div "benzin" at bounding box center [271, 198] width 111 height 13
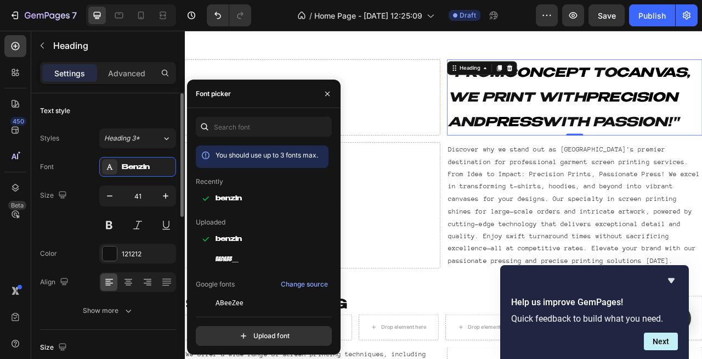
click at [140, 110] on div "Text style" at bounding box center [108, 111] width 136 height 18
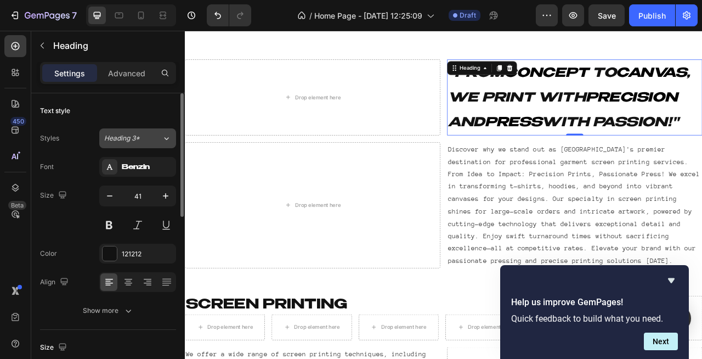
click at [148, 147] on button "Heading 3*" at bounding box center [137, 138] width 77 height 20
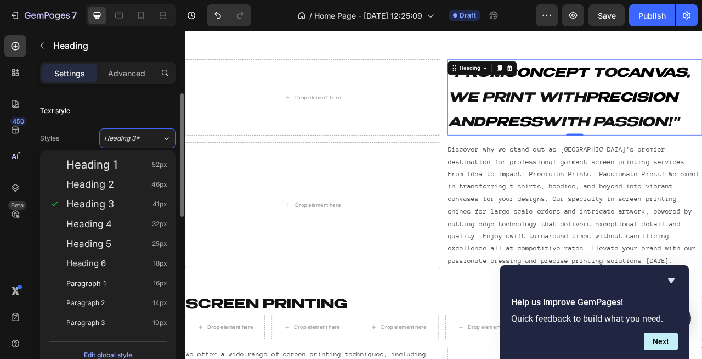
click at [147, 110] on div "Text style" at bounding box center [108, 111] width 136 height 18
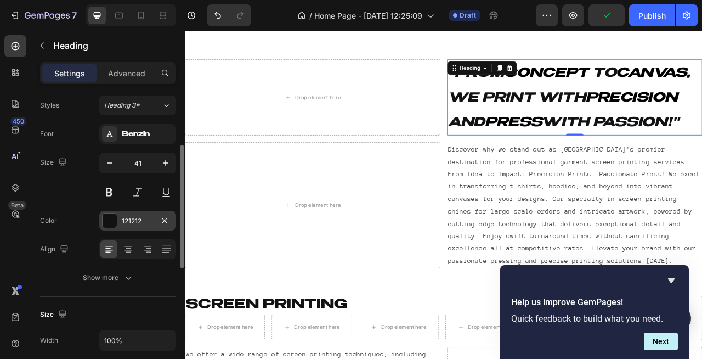
scroll to position [0, 0]
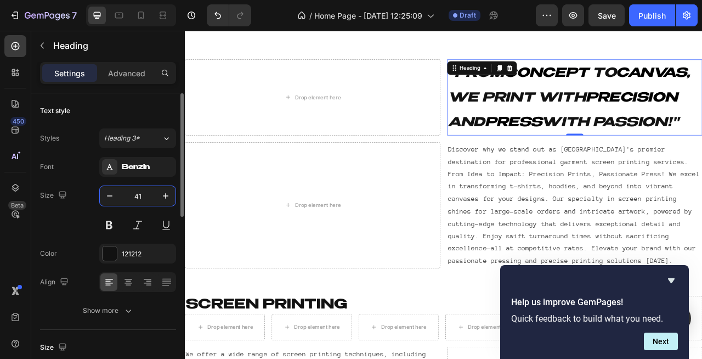
click at [142, 200] on input "41" at bounding box center [138, 196] width 36 height 20
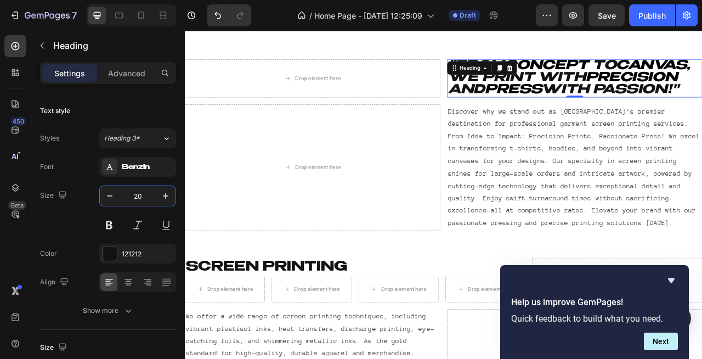
click at [628, 99] on icon "Press" at bounding box center [602, 106] width 72 height 16
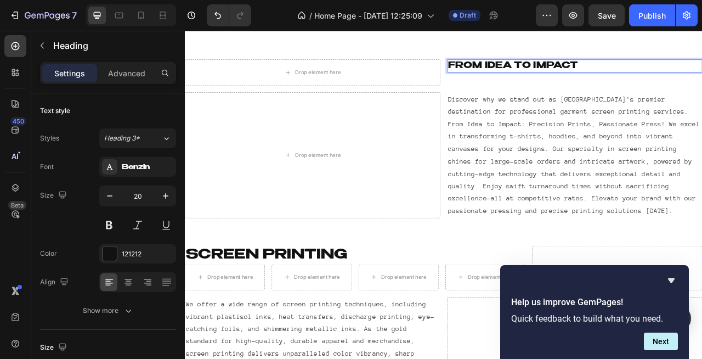
click at [524, 72] on p "From Idea to Impact" at bounding box center [681, 75] width 323 height 14
click at [694, 70] on p "" From Idea to Impact" at bounding box center [681, 75] width 323 height 14
click at [164, 196] on icon "button" at bounding box center [165, 195] width 5 height 5
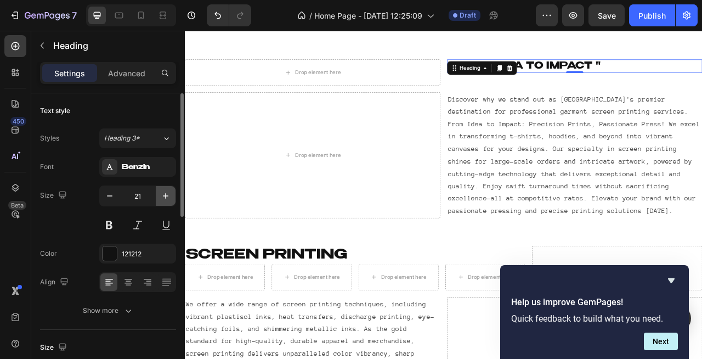
click at [164, 196] on icon "button" at bounding box center [165, 195] width 5 height 5
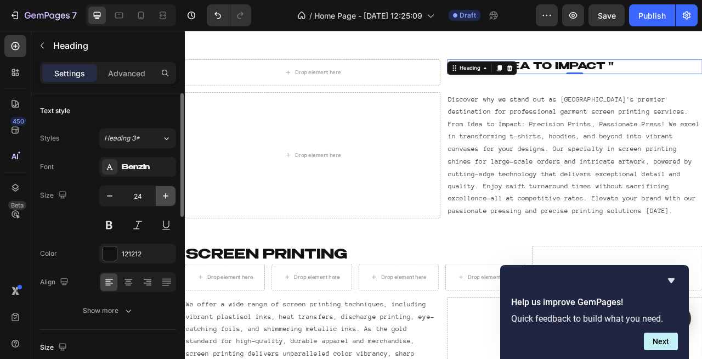
click at [164, 196] on icon "button" at bounding box center [165, 195] width 5 height 5
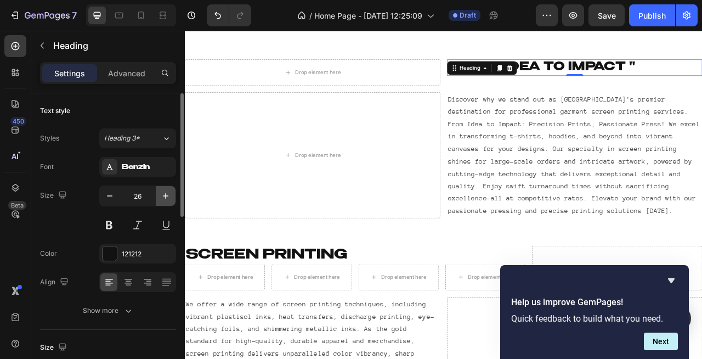
click at [164, 196] on icon "button" at bounding box center [165, 195] width 5 height 5
type input "28"
click at [152, 201] on input "28" at bounding box center [138, 196] width 36 height 20
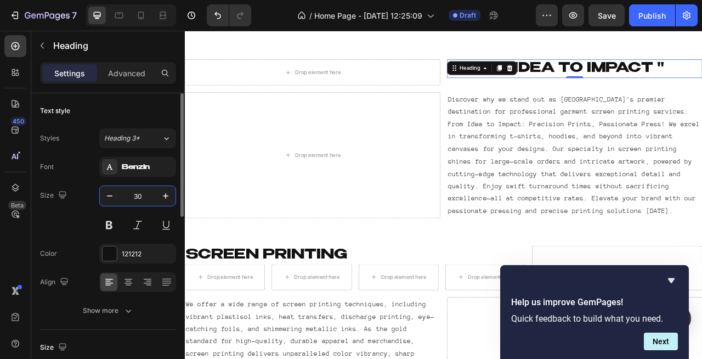
type input "30"
click at [138, 225] on button at bounding box center [138, 225] width 20 height 20
click at [137, 227] on button at bounding box center [138, 225] width 20 height 20
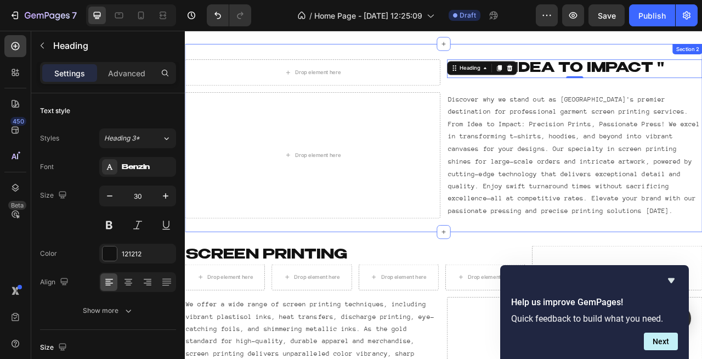
click at [536, 57] on div "Heading Drop element here " From Idea to Impact " Heading 0 Row Row Row Row Dro…" at bounding box center [514, 166] width 659 height 239
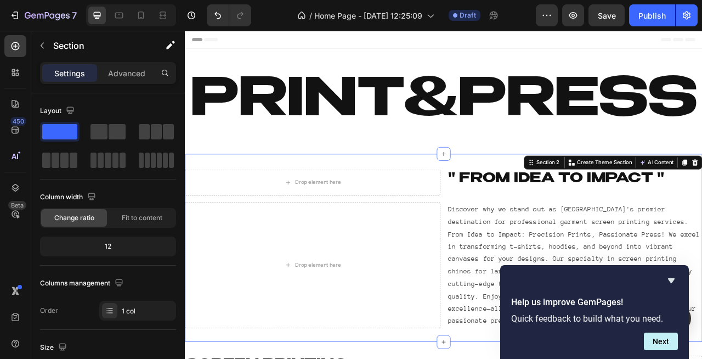
click at [290, 39] on div "Header" at bounding box center [514, 42] width 641 height 22
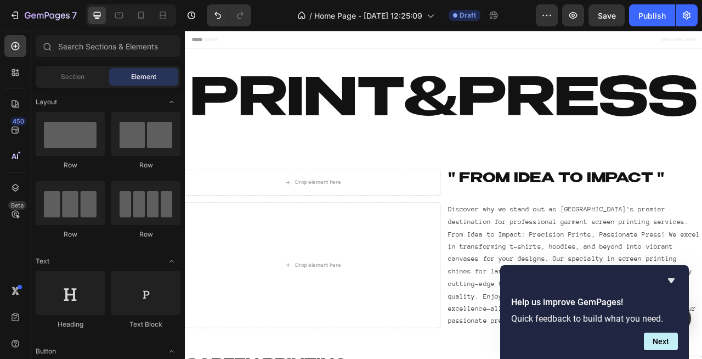
click at [212, 45] on span "Header" at bounding box center [218, 41] width 24 height 11
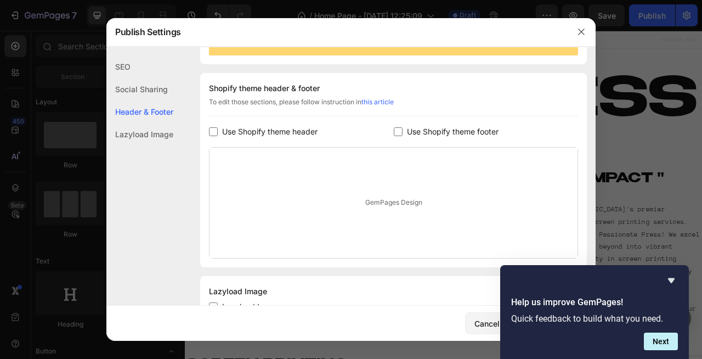
scroll to position [148, 0]
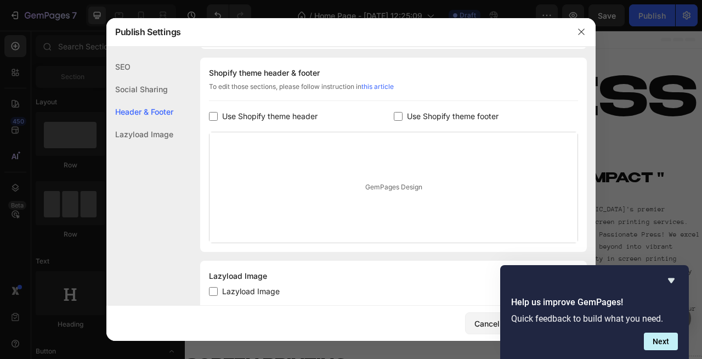
click at [213, 117] on input "checkbox" at bounding box center [213, 116] width 9 height 9
checkbox input "true"
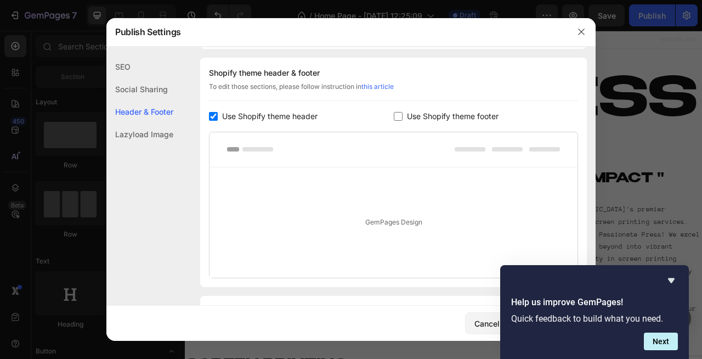
click at [397, 113] on input "checkbox" at bounding box center [398, 116] width 9 height 9
checkbox input "true"
click at [671, 280] on icon "Hide survey" at bounding box center [671, 280] width 7 height 5
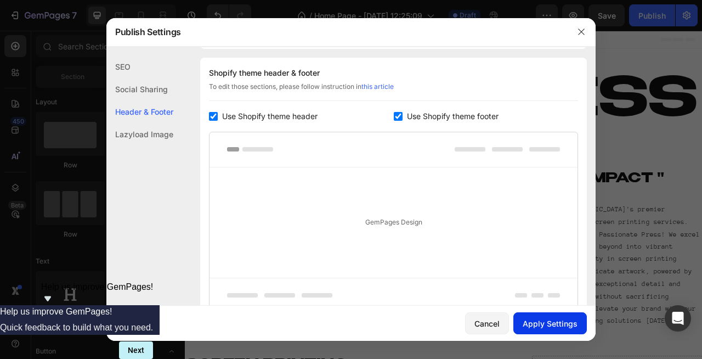
click at [531, 324] on div "Apply Settings" at bounding box center [550, 324] width 55 height 12
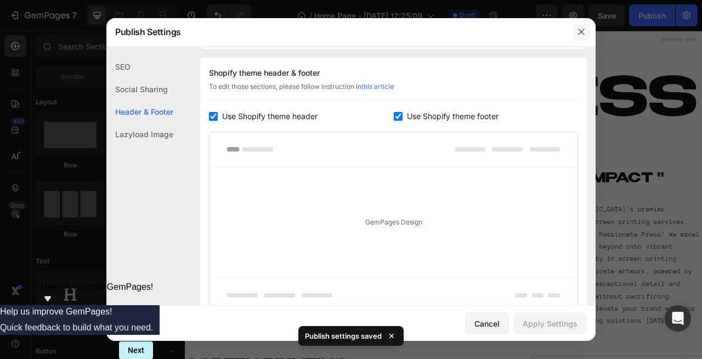
click at [580, 34] on icon "button" at bounding box center [581, 31] width 9 height 9
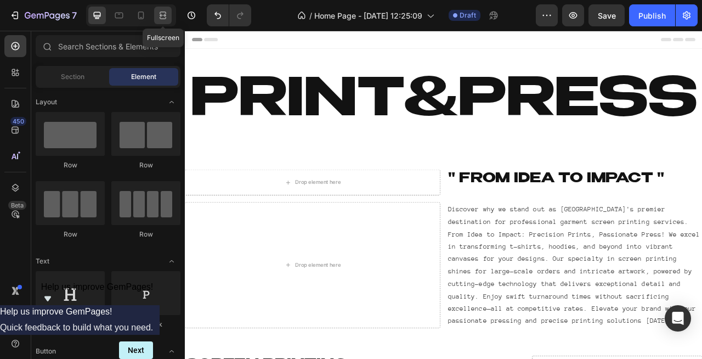
click at [162, 15] on icon at bounding box center [161, 15] width 3 height 3
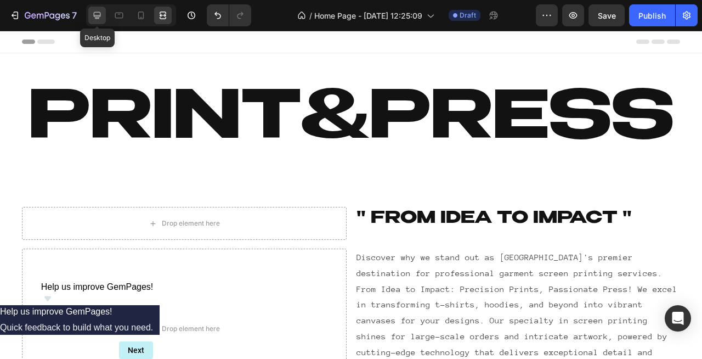
click at [103, 12] on div at bounding box center [97, 16] width 18 height 18
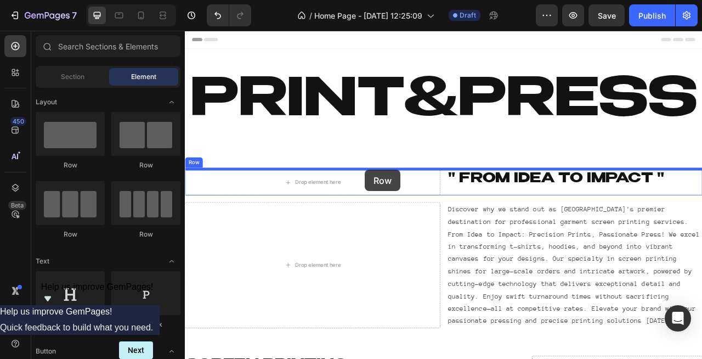
drag, startPoint x: 254, startPoint y: 172, endPoint x: 414, endPoint y: 207, distance: 163.6
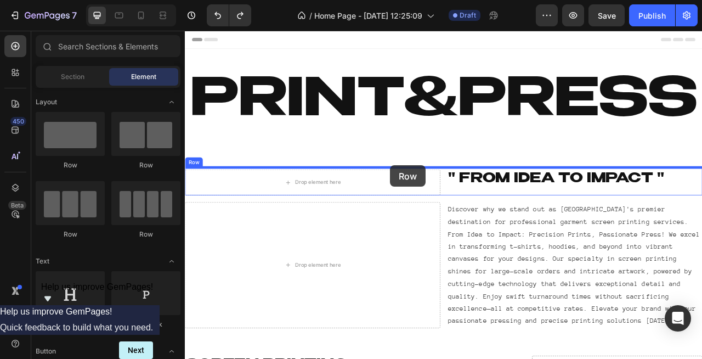
drag, startPoint x: 261, startPoint y: 173, endPoint x: 446, endPoint y: 202, distance: 187.1
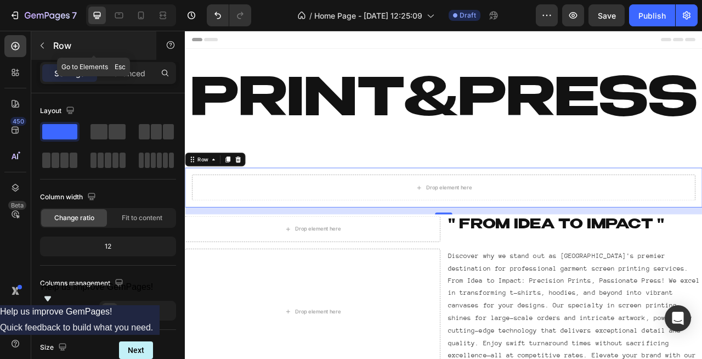
click at [37, 50] on button "button" at bounding box center [42, 46] width 18 height 18
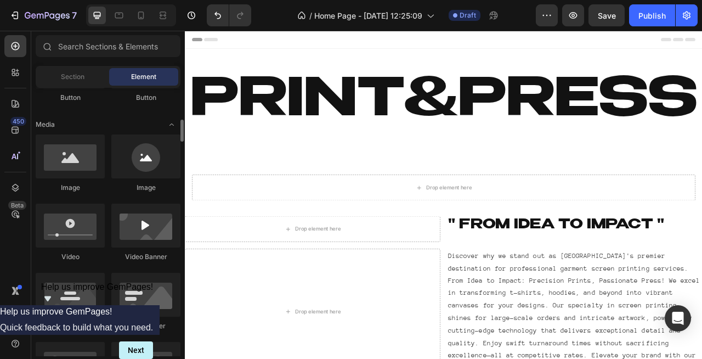
scroll to position [322, 0]
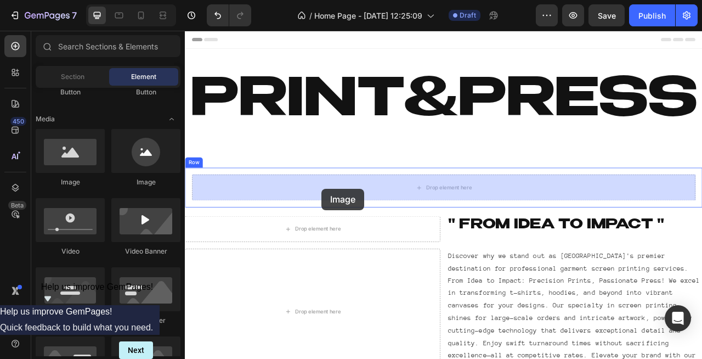
drag, startPoint x: 259, startPoint y: 193, endPoint x: 359, endPoint y: 232, distance: 107.0
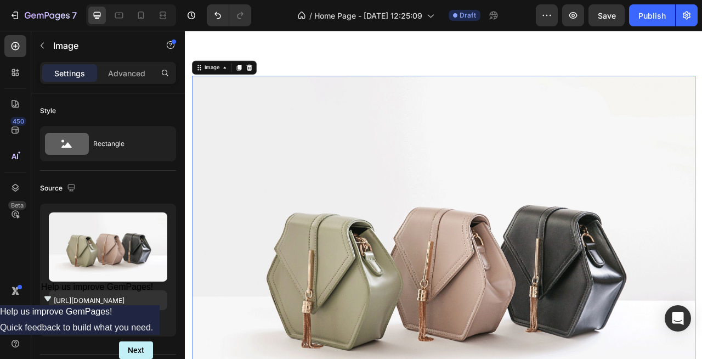
scroll to position [128, 0]
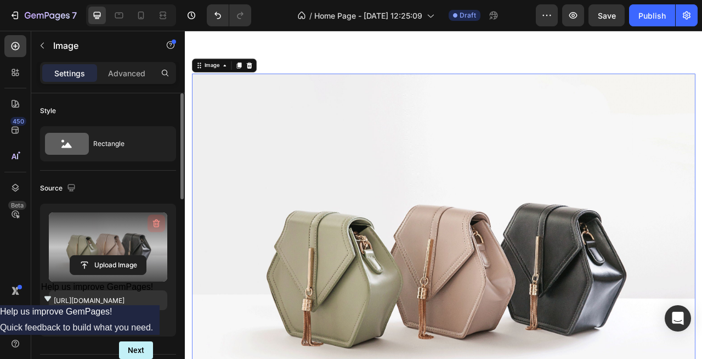
click at [156, 225] on icon "button" at bounding box center [156, 223] width 11 height 11
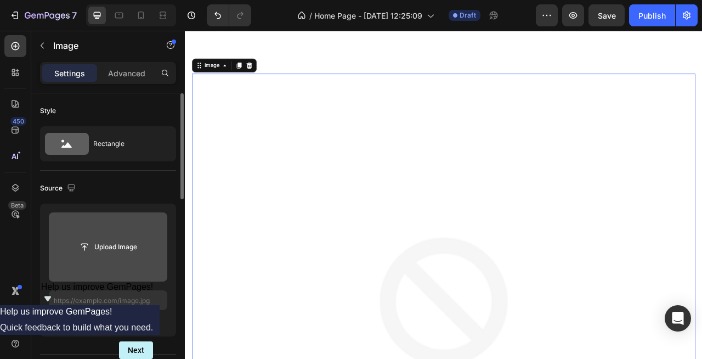
click at [106, 245] on input "file" at bounding box center [108, 247] width 76 height 19
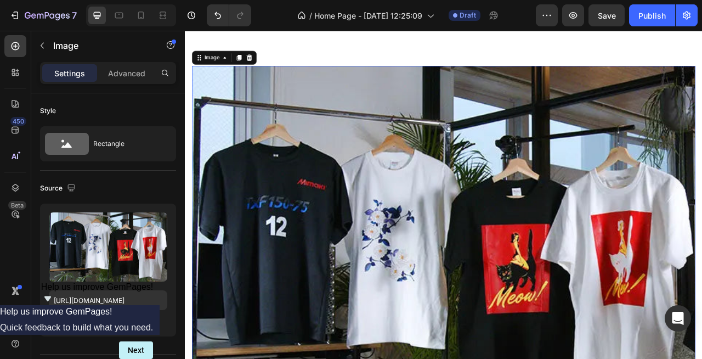
scroll to position [140, 0]
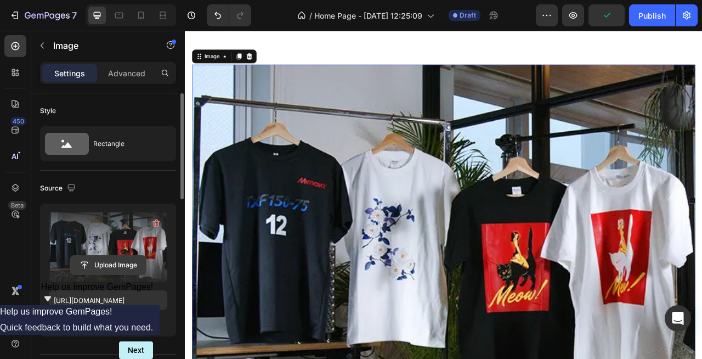
click at [116, 268] on input "file" at bounding box center [108, 265] width 76 height 19
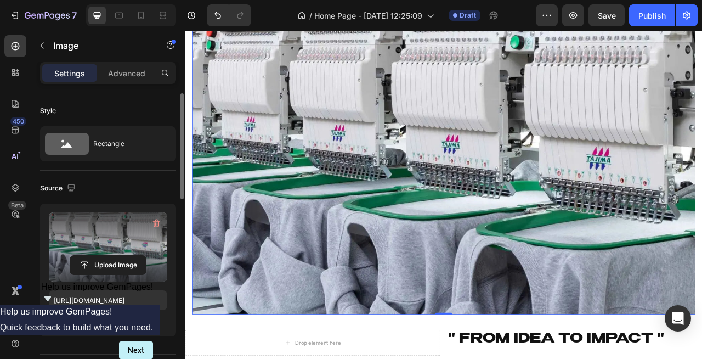
scroll to position [185, 0]
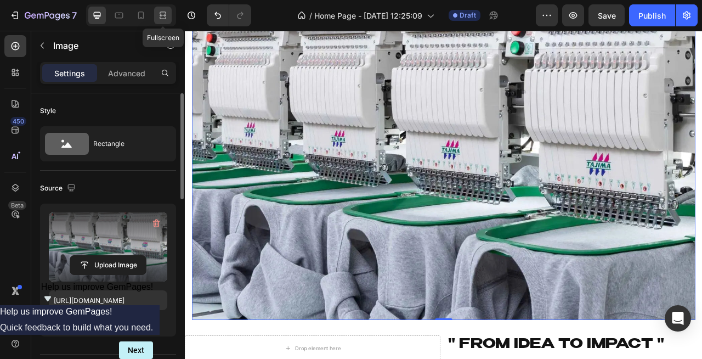
click at [162, 12] on icon at bounding box center [163, 15] width 11 height 11
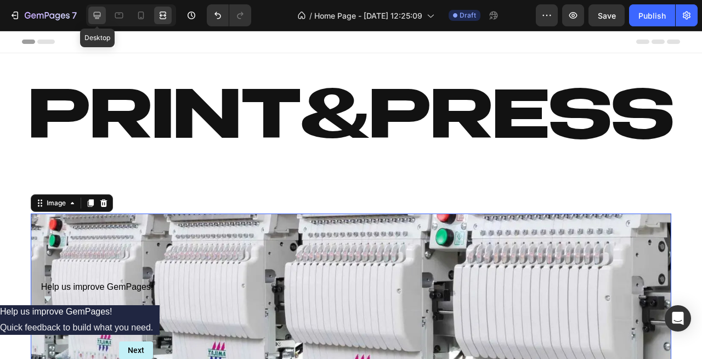
click at [100, 15] on icon at bounding box center [97, 15] width 7 height 7
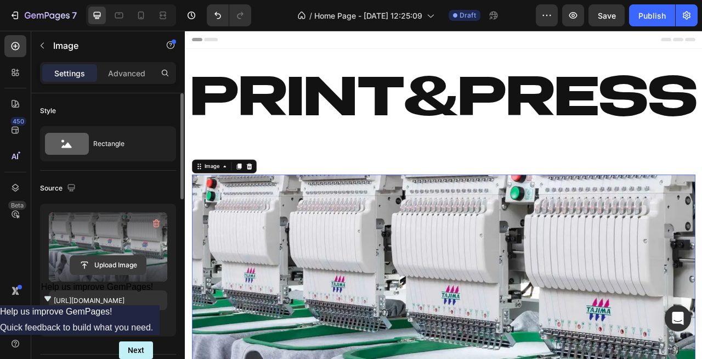
click at [122, 258] on input "file" at bounding box center [108, 265] width 76 height 19
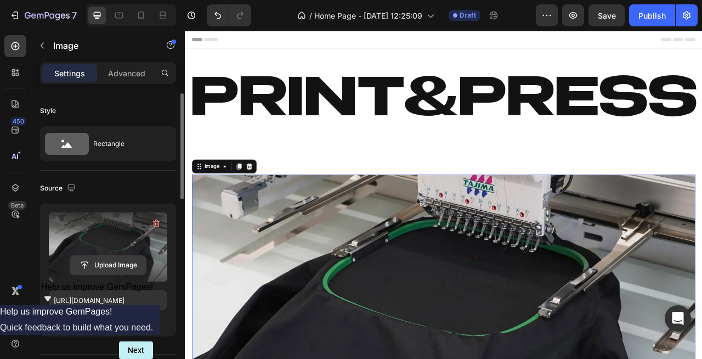
click at [106, 261] on input "file" at bounding box center [108, 265] width 76 height 19
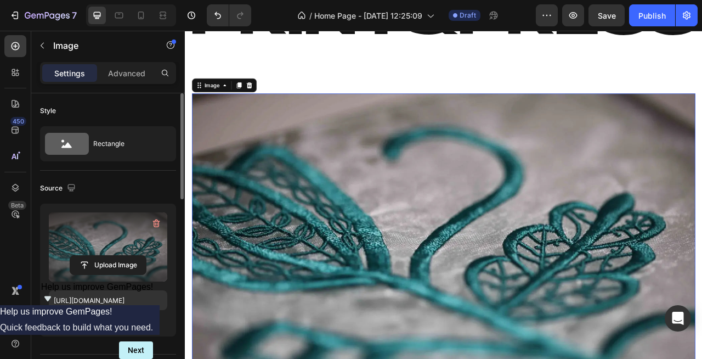
scroll to position [106, 0]
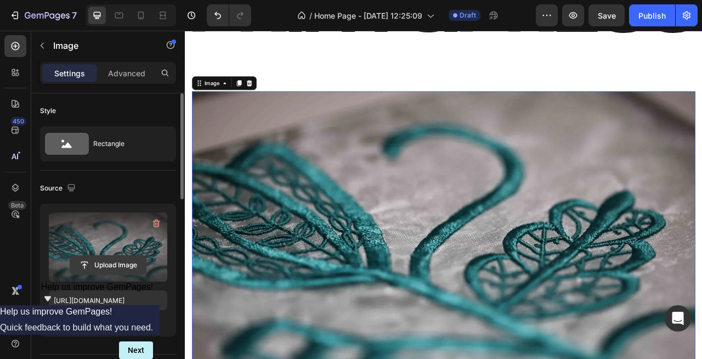
click at [118, 263] on input "file" at bounding box center [108, 265] width 76 height 19
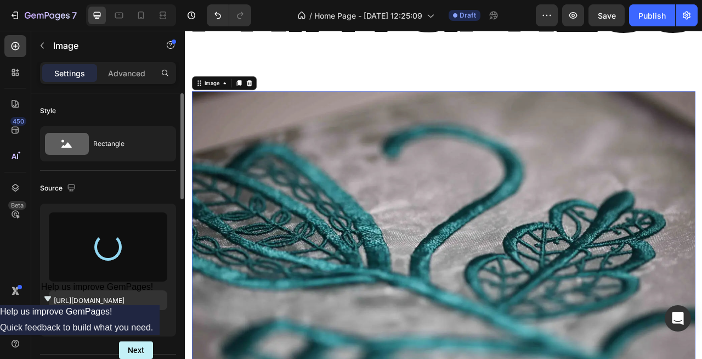
type input "[URL][DOMAIN_NAME]"
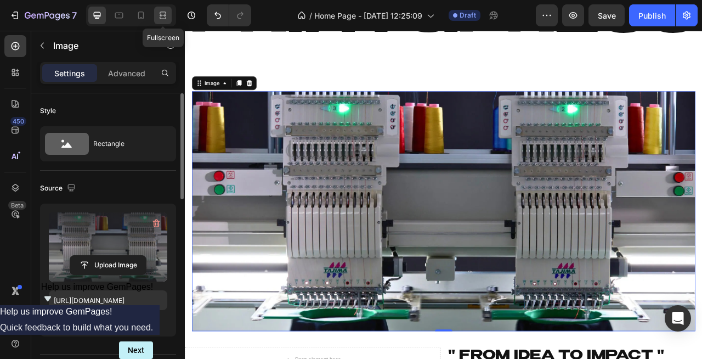
click at [164, 11] on icon at bounding box center [163, 15] width 11 height 11
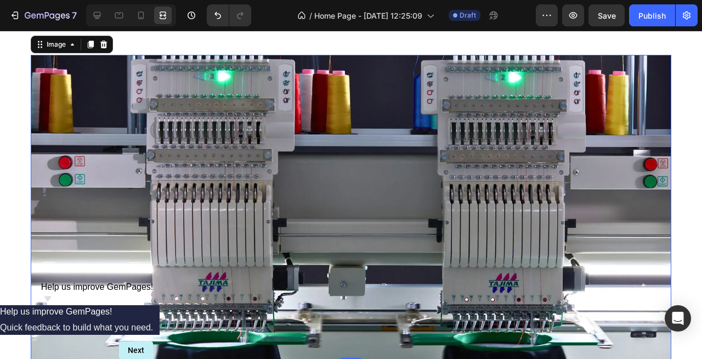
scroll to position [162, 0]
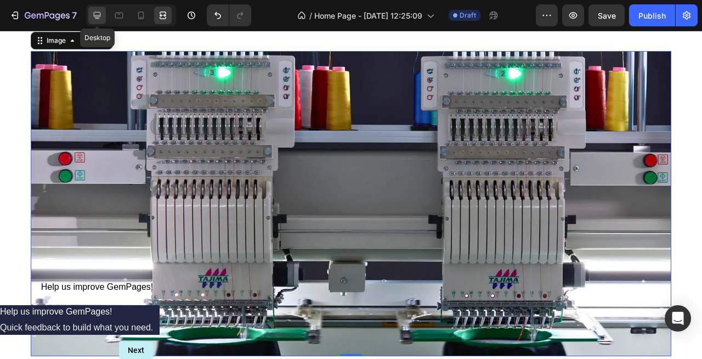
click at [100, 16] on icon at bounding box center [97, 15] width 7 height 7
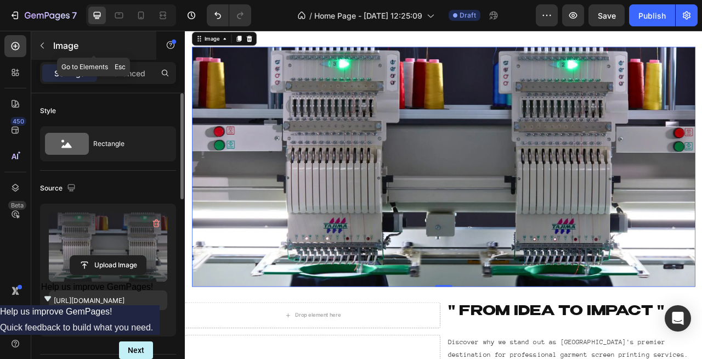
click at [38, 47] on icon "button" at bounding box center [42, 45] width 9 height 9
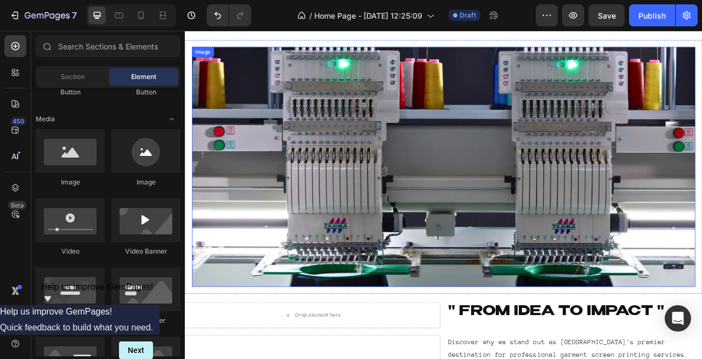
click at [206, 64] on div "Image" at bounding box center [208, 57] width 28 height 13
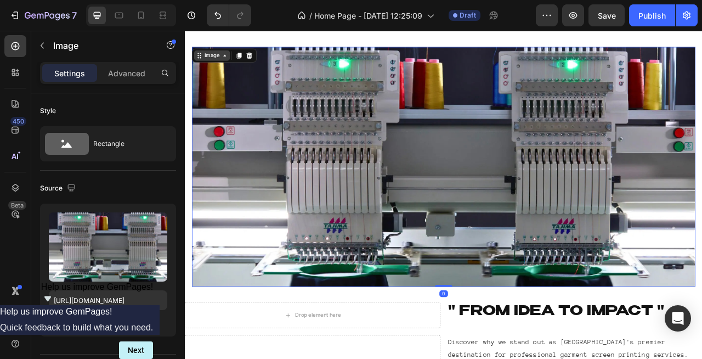
click at [223, 63] on div "Image" at bounding box center [219, 62] width 24 height 10
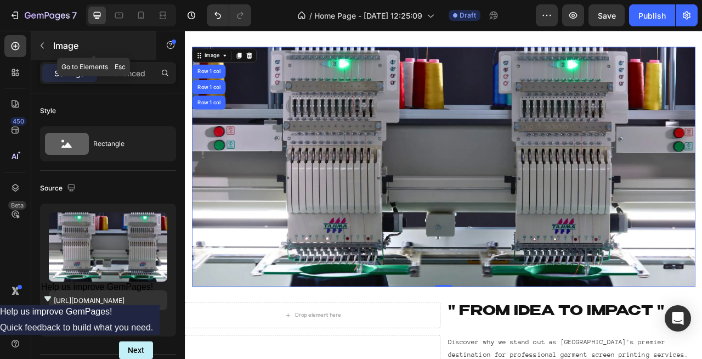
click at [38, 45] on icon "button" at bounding box center [42, 45] width 9 height 9
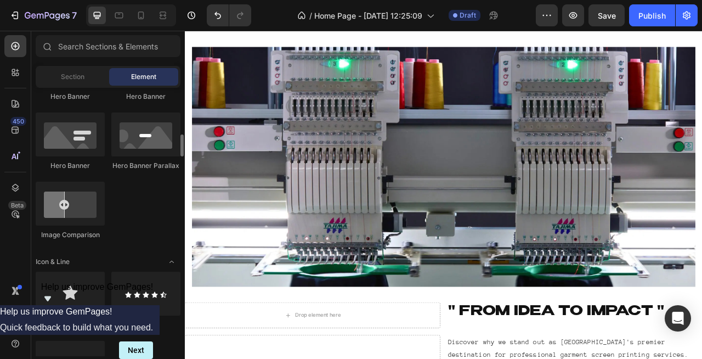
scroll to position [549, 0]
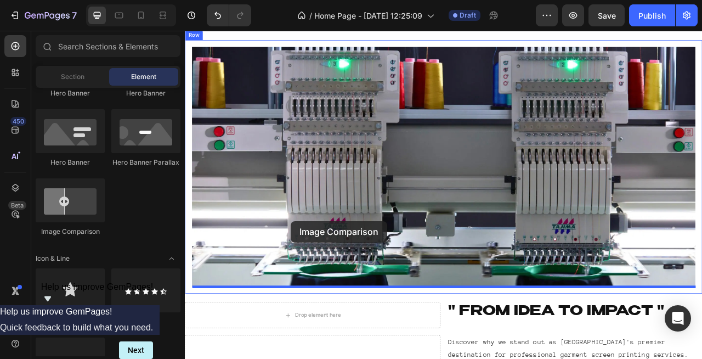
drag, startPoint x: 255, startPoint y: 237, endPoint x: 319, endPoint y: 273, distance: 74.2
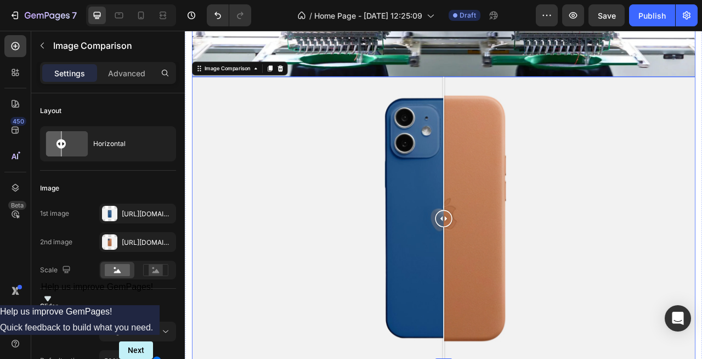
scroll to position [433, 0]
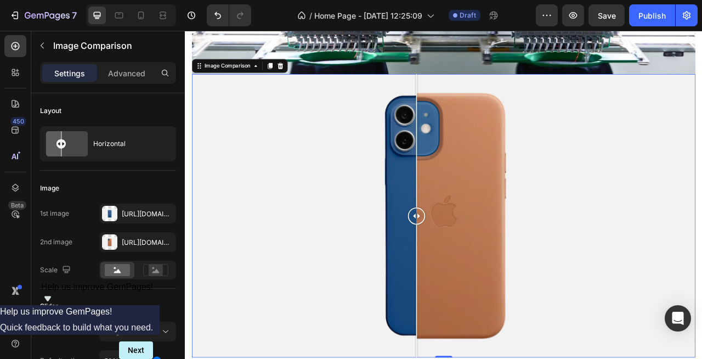
drag, startPoint x: 509, startPoint y: 269, endPoint x: 544, endPoint y: 308, distance: 52.9
click at [491, 308] on div at bounding box center [480, 266] width 22 height 361
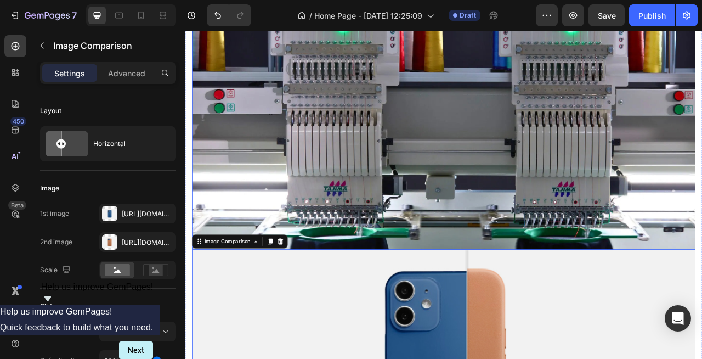
scroll to position [116, 0]
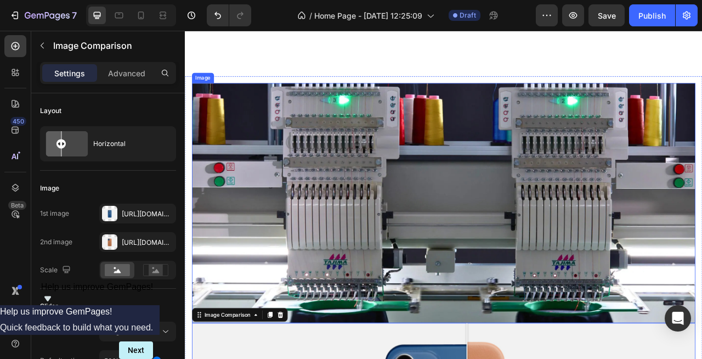
click at [339, 229] on img at bounding box center [514, 249] width 641 height 305
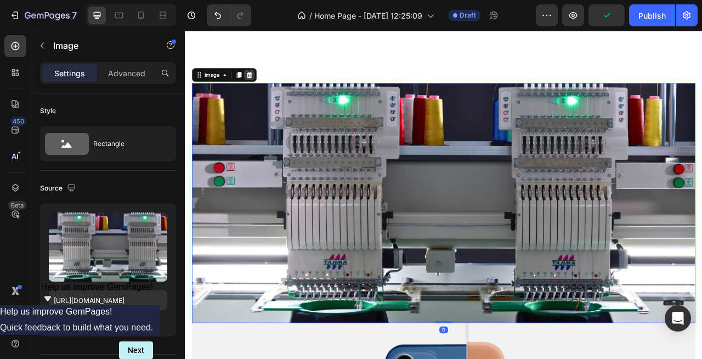
click at [268, 86] on icon at bounding box center [266, 87] width 7 height 8
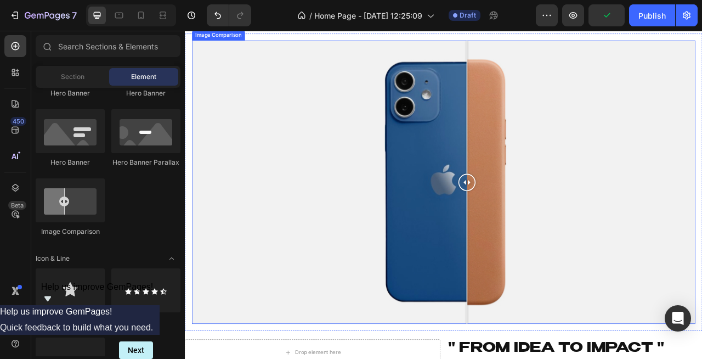
scroll to position [170, 0]
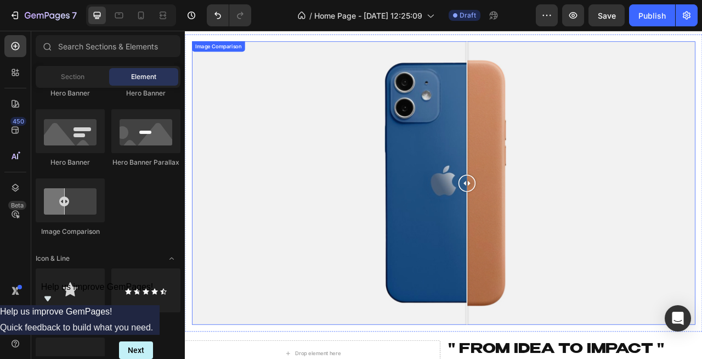
click at [284, 241] on div at bounding box center [514, 224] width 641 height 361
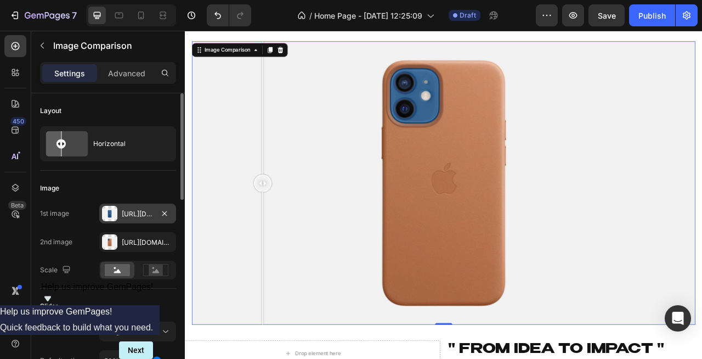
click at [111, 214] on div at bounding box center [109, 213] width 15 height 15
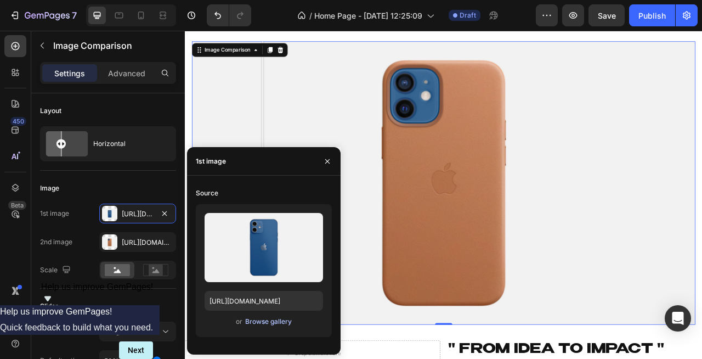
click at [256, 320] on div "Browse gallery" at bounding box center [268, 322] width 47 height 10
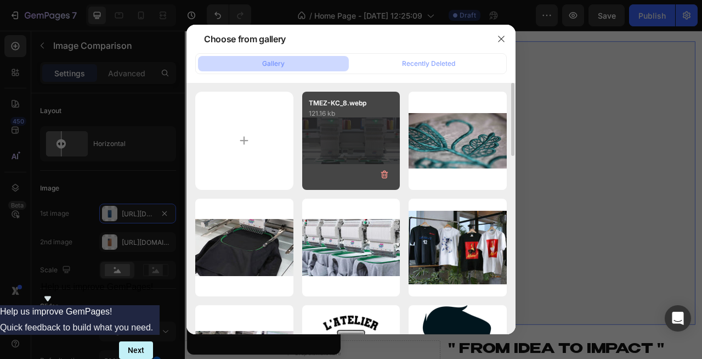
click at [344, 147] on div "TMEZ-KC_8.webp 121.16 kb" at bounding box center [351, 141] width 98 height 98
type input "[URL][DOMAIN_NAME]"
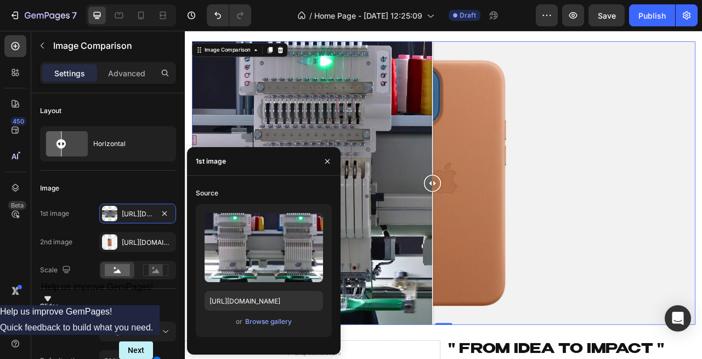
drag, startPoint x: 516, startPoint y: 229, endPoint x: 500, endPoint y: 299, distance: 71.5
click at [500, 299] on div at bounding box center [500, 224] width 22 height 361
click at [106, 246] on div at bounding box center [109, 241] width 15 height 15
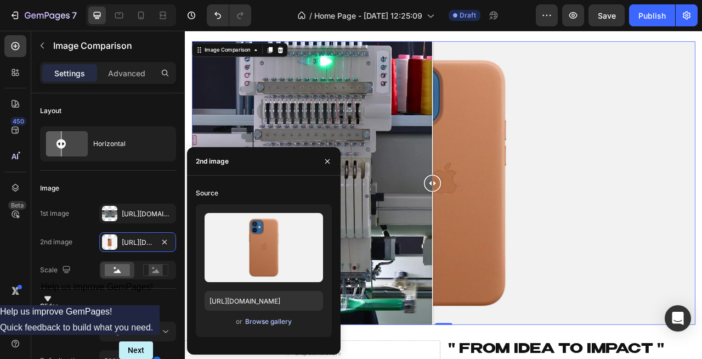
click at [257, 322] on div "Browse gallery" at bounding box center [268, 322] width 47 height 10
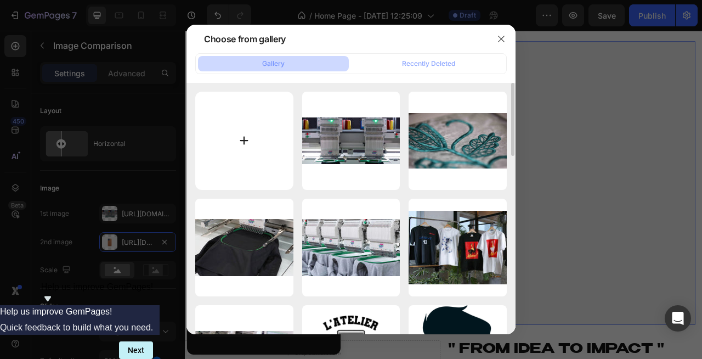
click at [264, 150] on input "file" at bounding box center [244, 141] width 98 height 98
type input "C:\fakepath\IMG_4630.jpg"
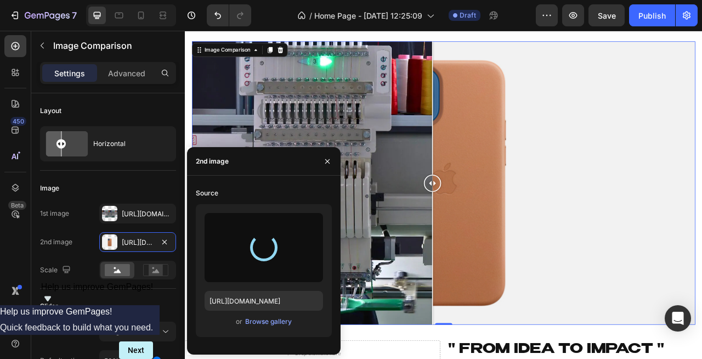
type input "[URL][DOMAIN_NAME]"
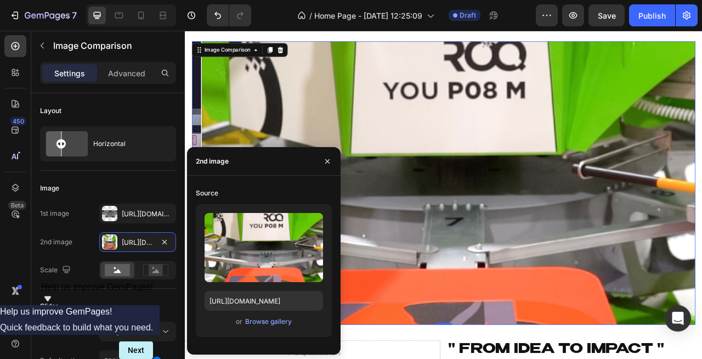
drag, startPoint x: 515, startPoint y: 233, endPoint x: 174, endPoint y: 314, distance: 350.2
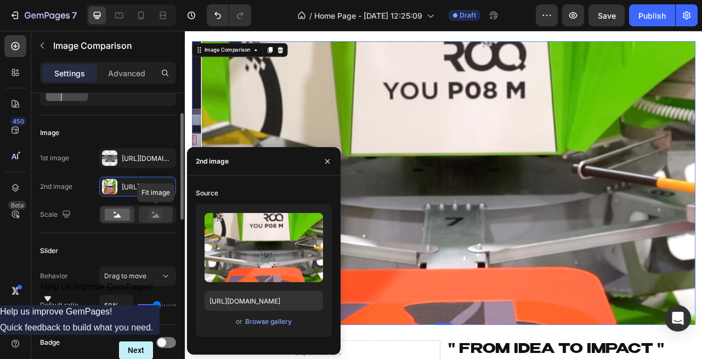
click at [153, 219] on rect at bounding box center [156, 214] width 14 height 11
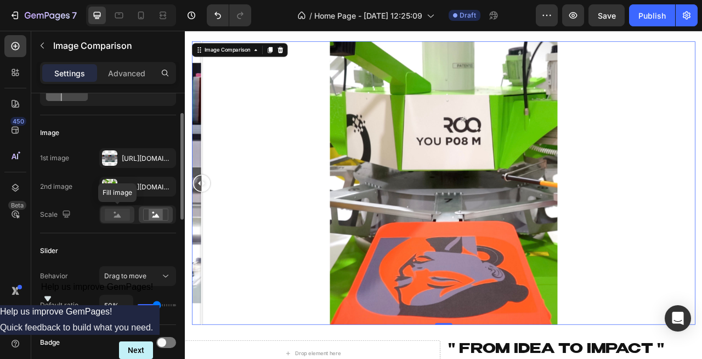
click at [113, 216] on rect at bounding box center [117, 215] width 25 height 12
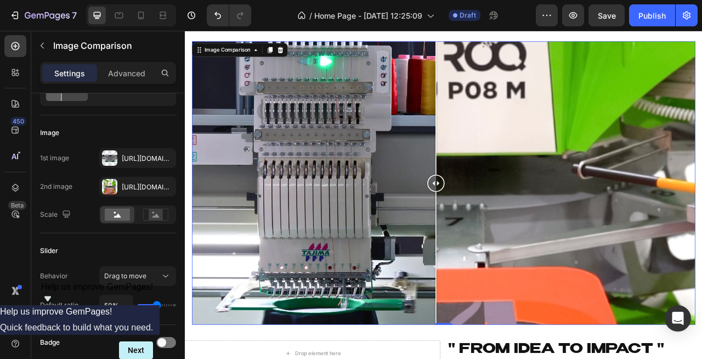
drag, startPoint x: 202, startPoint y: 230, endPoint x: 497, endPoint y: 347, distance: 317.0
click at [497, 347] on div at bounding box center [504, 224] width 22 height 361
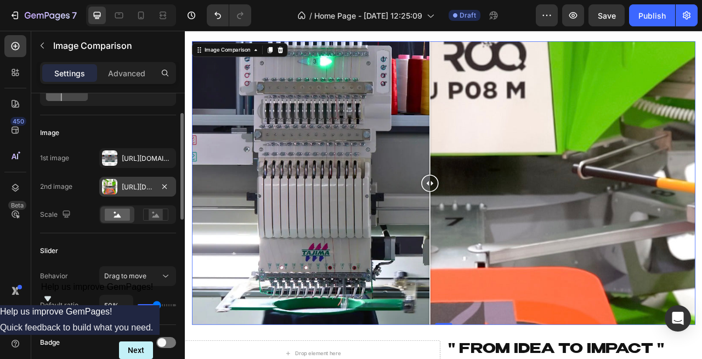
click at [108, 188] on div at bounding box center [109, 186] width 15 height 15
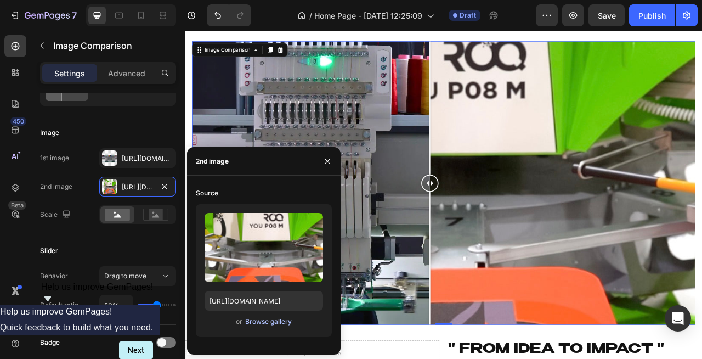
click at [263, 321] on div "Browse gallery" at bounding box center [268, 322] width 47 height 10
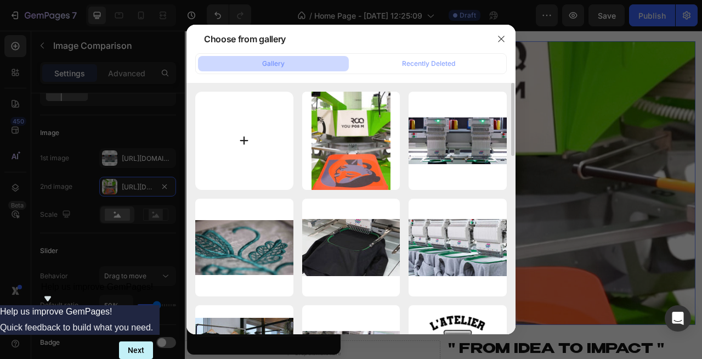
click at [245, 141] on input "file" at bounding box center [244, 141] width 98 height 98
type input "C:\fakepath\Roq-You 5.jpg"
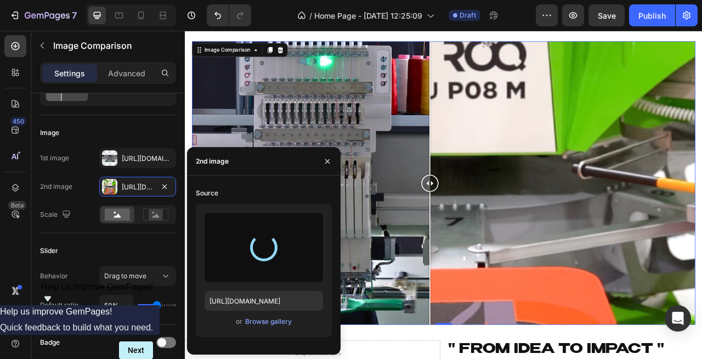
type input "[URL][DOMAIN_NAME]"
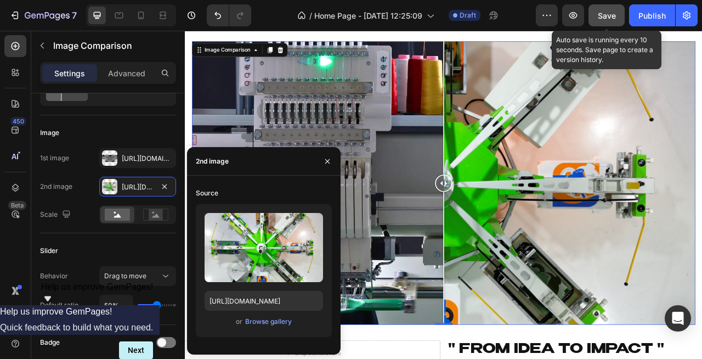
click at [615, 13] on span "Save" at bounding box center [607, 15] width 18 height 9
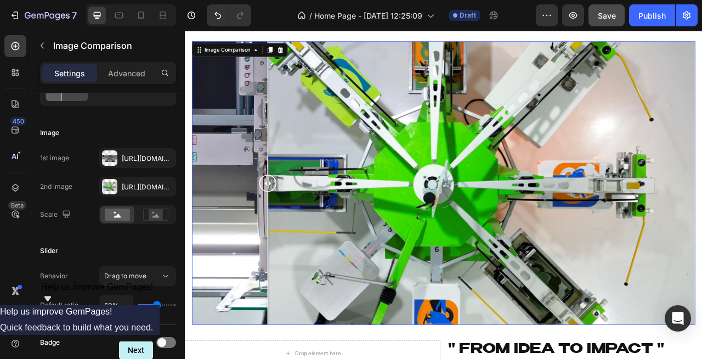
drag, startPoint x: 515, startPoint y: 224, endPoint x: 250, endPoint y: 243, distance: 265.2
click at [279, 243] on div at bounding box center [290, 224] width 22 height 361
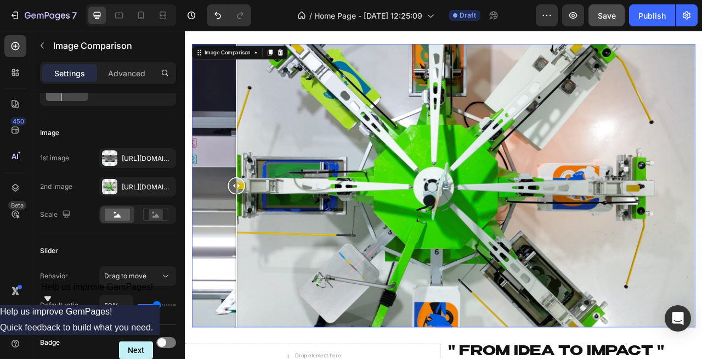
scroll to position [135, 0]
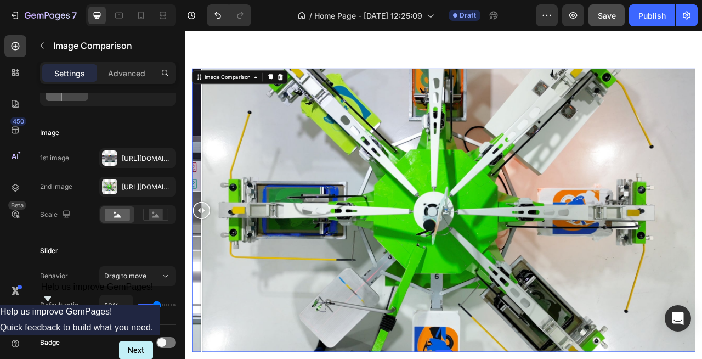
drag, startPoint x: 252, startPoint y: 264, endPoint x: 196, endPoint y: 375, distance: 123.9
click at [196, 358] on div at bounding box center [206, 258] width 22 height 361
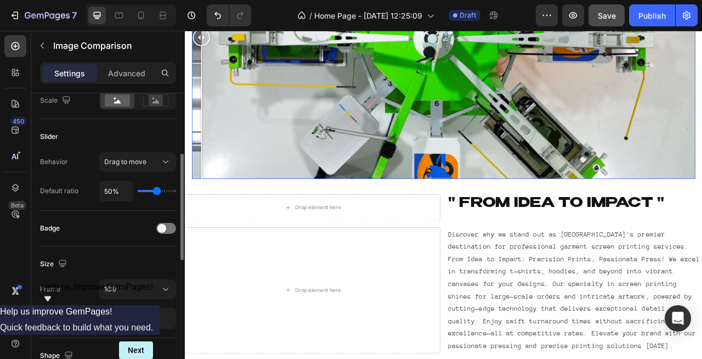
scroll to position [175, 0]
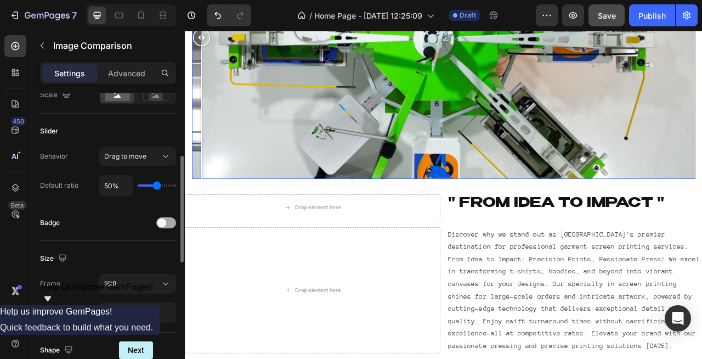
click at [165, 224] on span at bounding box center [162, 222] width 9 height 9
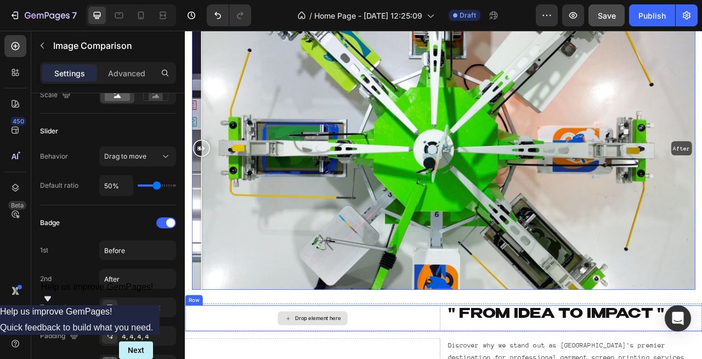
scroll to position [211, 0]
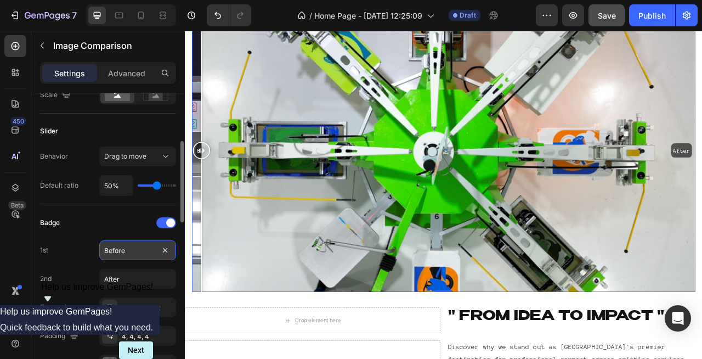
click at [139, 255] on input "Before" at bounding box center [137, 250] width 77 height 20
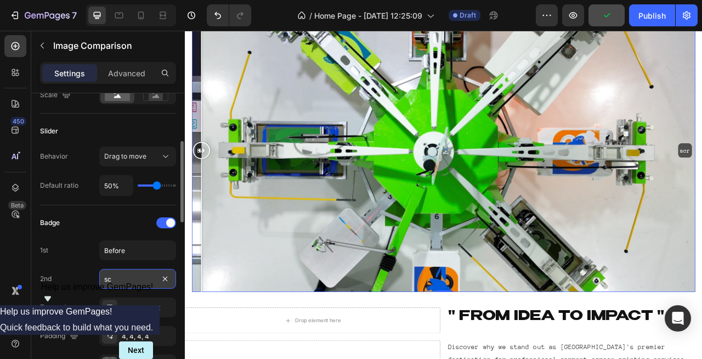
type input "s"
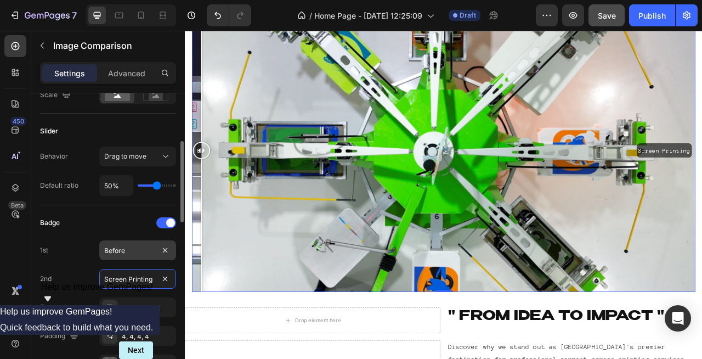
type input "Screen Printing"
click at [127, 255] on input "Before" at bounding box center [137, 250] width 77 height 20
drag, startPoint x: 137, startPoint y: 252, endPoint x: 65, endPoint y: 253, distance: 71.9
click at [65, 253] on div "1st Before" at bounding box center [108, 250] width 136 height 20
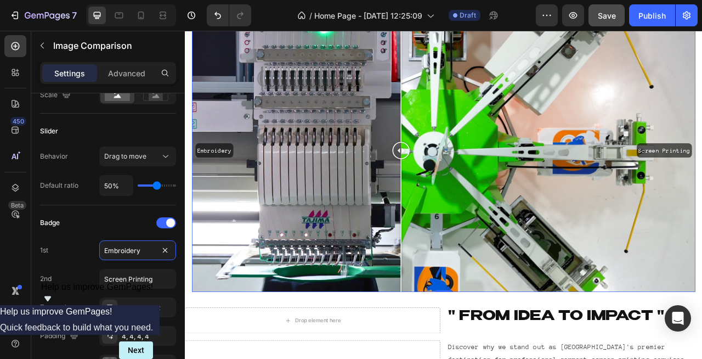
drag, startPoint x: 209, startPoint y: 180, endPoint x: 459, endPoint y: 254, distance: 261.0
click at [459, 254] on div at bounding box center [460, 182] width 22 height 361
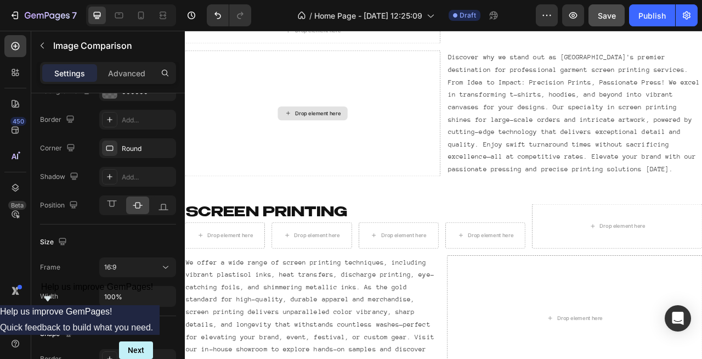
scroll to position [580, 0]
type input "Embroidery"
